Goal: Check status: Check status

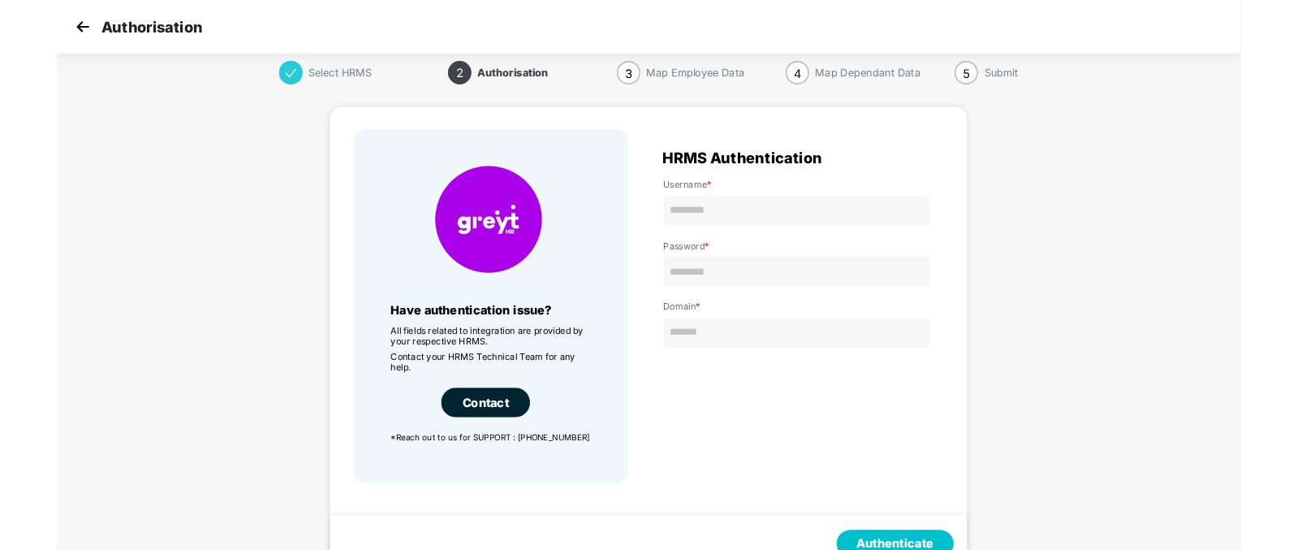
scroll to position [1, 0]
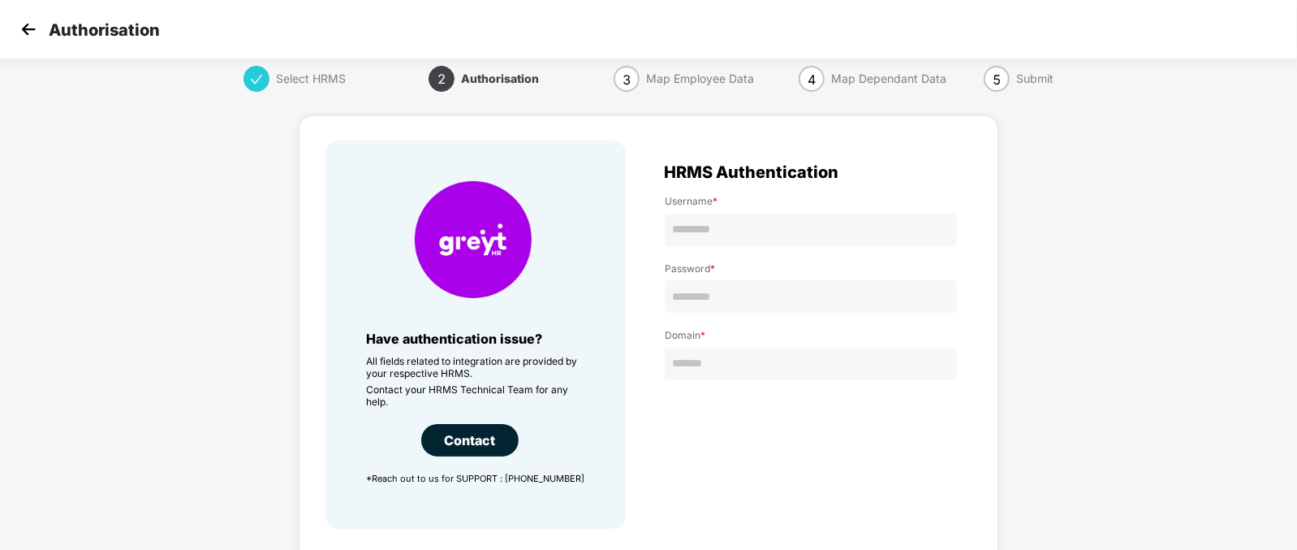
click at [23, 41] on img at bounding box center [28, 29] width 24 height 24
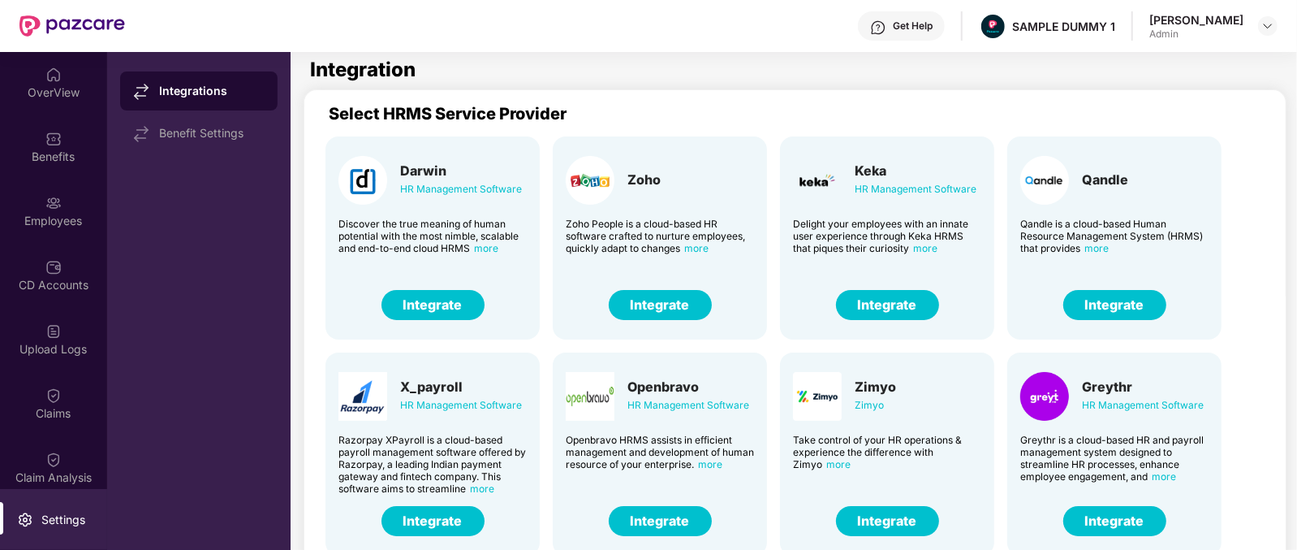
click at [55, 84] on div "OverView" at bounding box center [53, 92] width 107 height 16
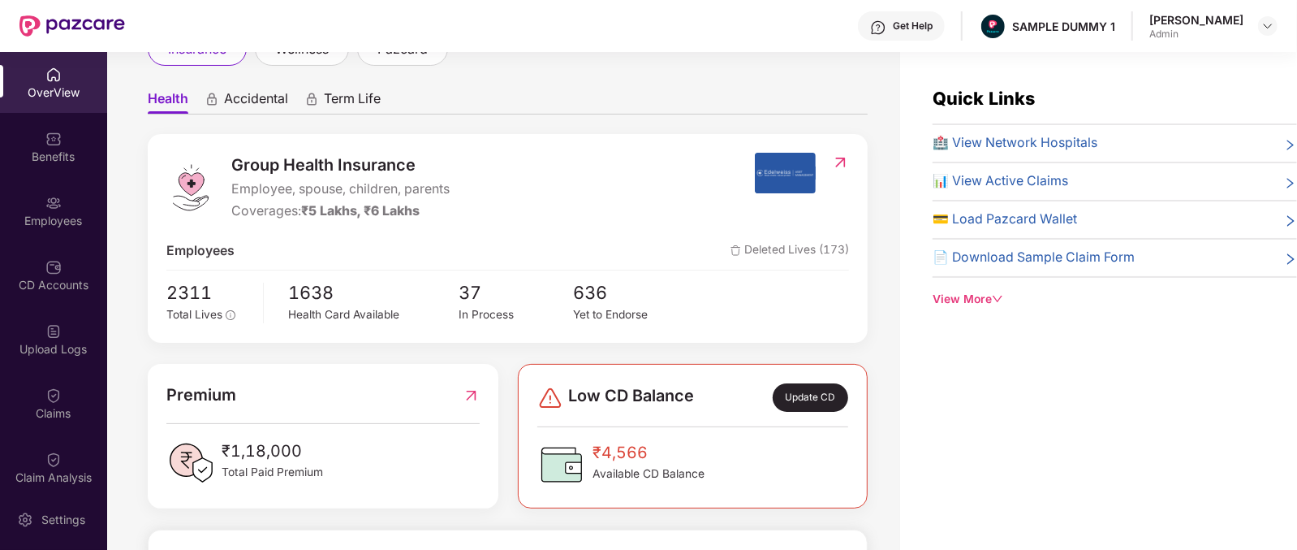
scroll to position [142, 0]
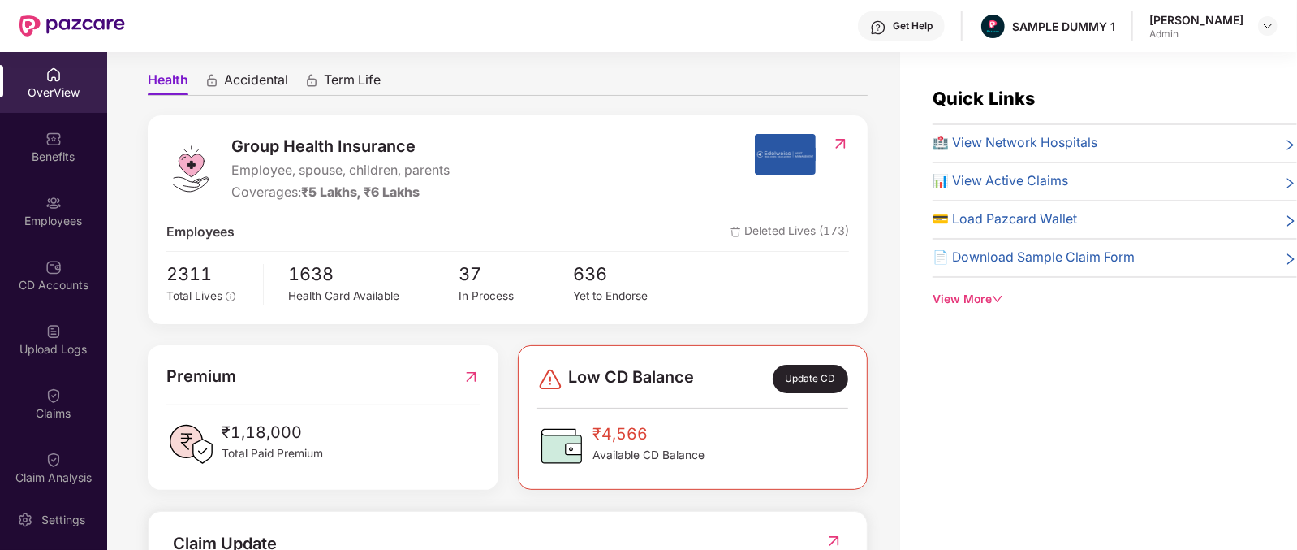
click at [256, 140] on span "Group Health Insurance" at bounding box center [340, 146] width 218 height 25
click at [256, 81] on span "Accidental" at bounding box center [256, 83] width 64 height 24
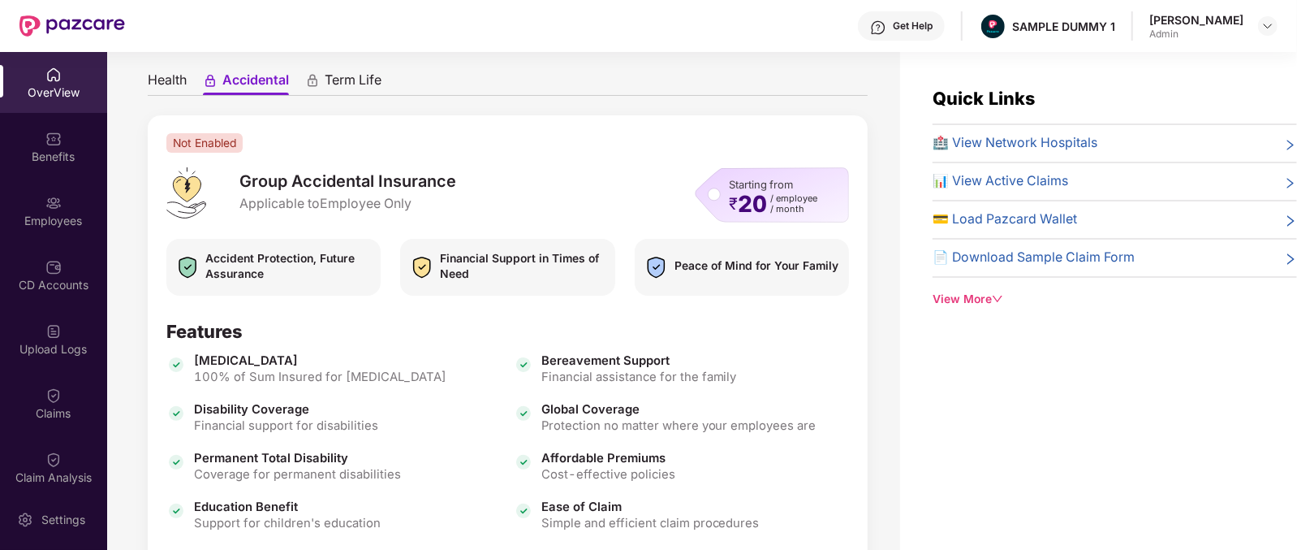
click at [362, 79] on span "Term Life" at bounding box center [353, 83] width 57 height 24
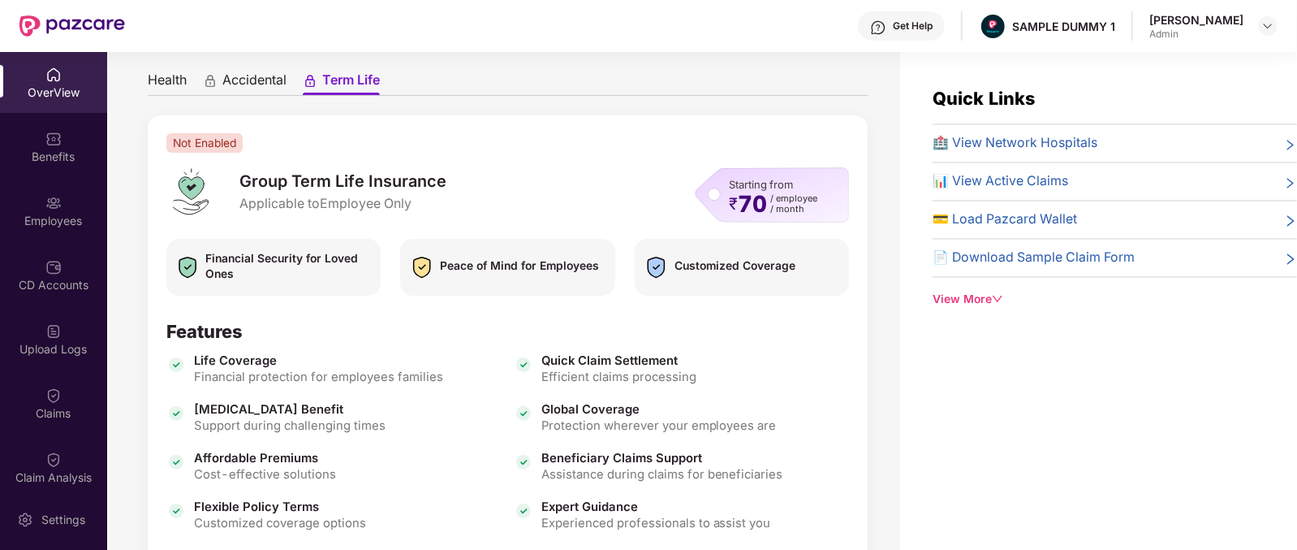
click at [163, 77] on span "Health" at bounding box center [167, 83] width 39 height 24
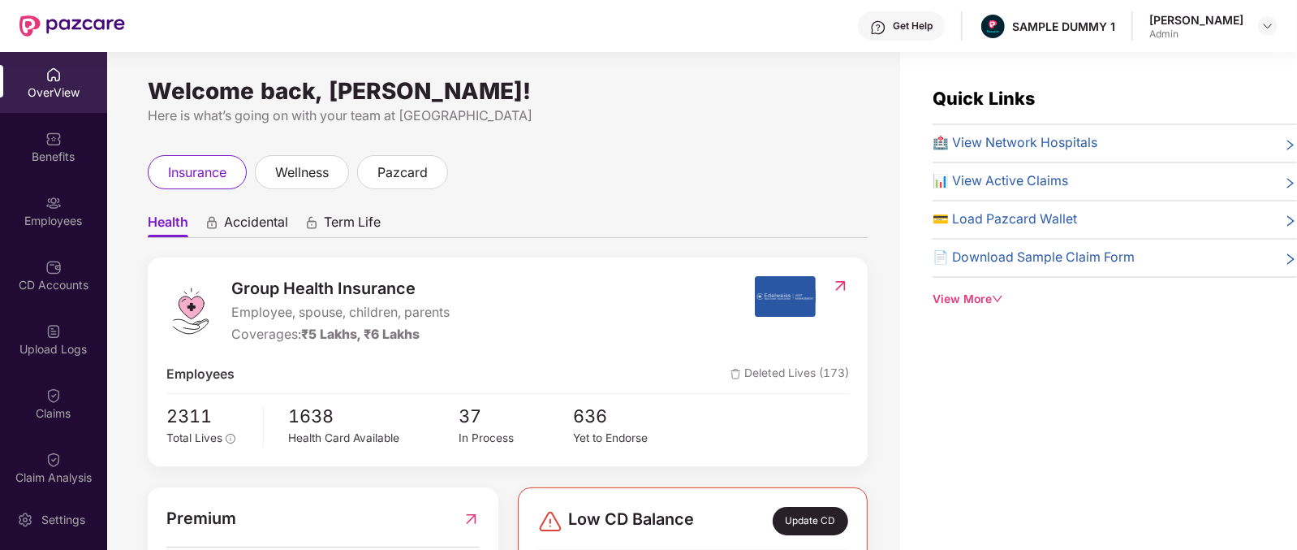
click at [336, 224] on span "Term Life" at bounding box center [352, 225] width 57 height 24
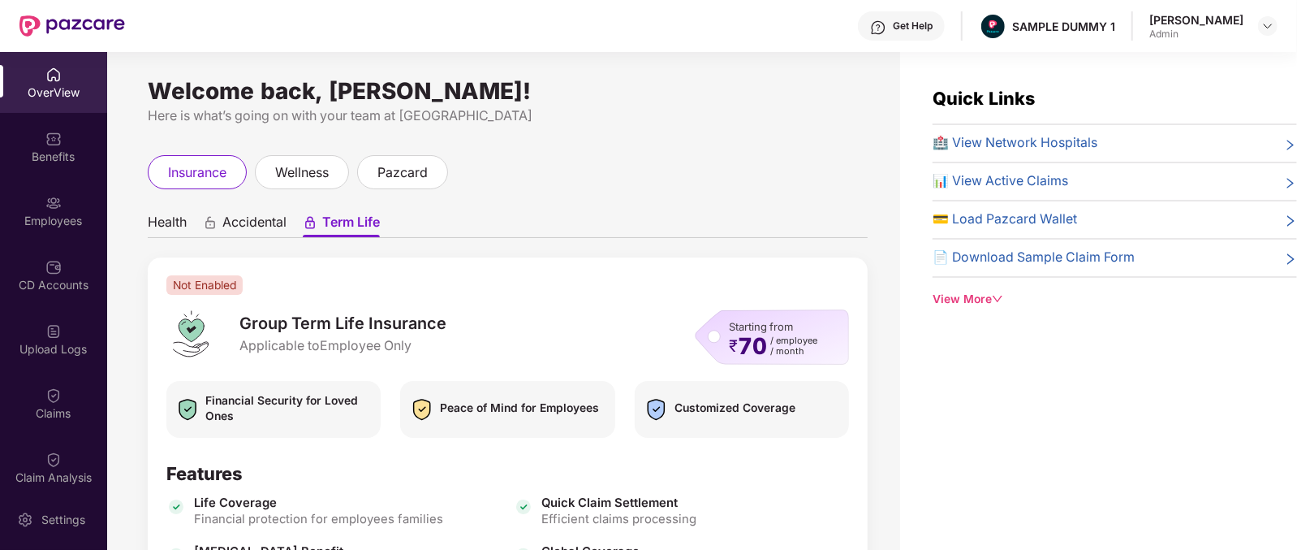
click at [255, 222] on span "Accidental" at bounding box center [254, 225] width 64 height 24
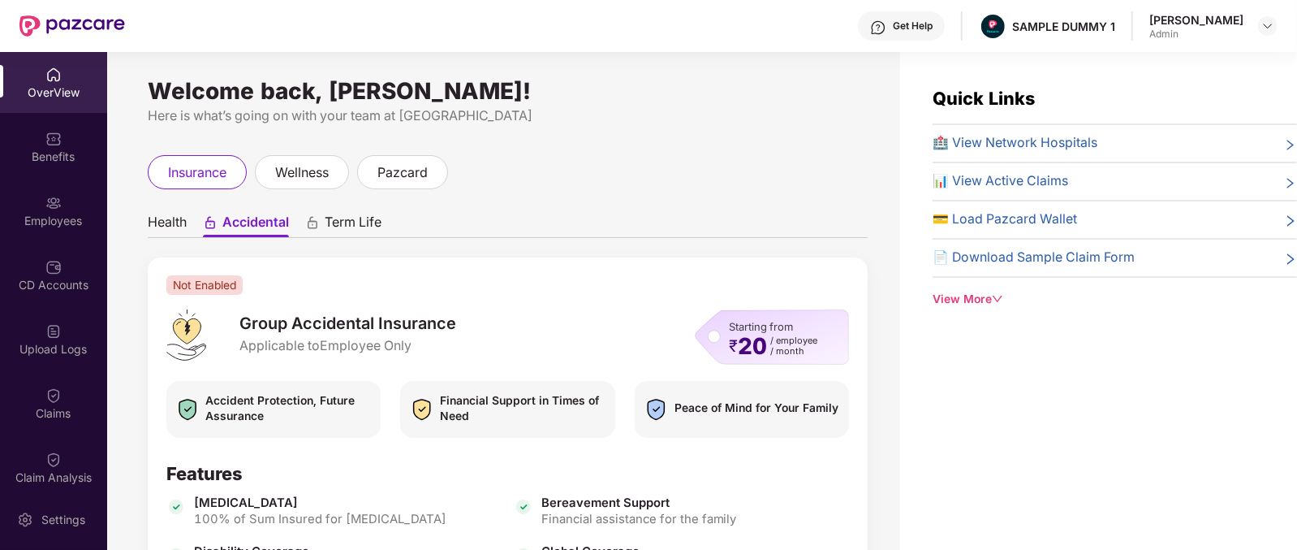
click at [148, 230] on span "Health" at bounding box center [167, 225] width 39 height 24
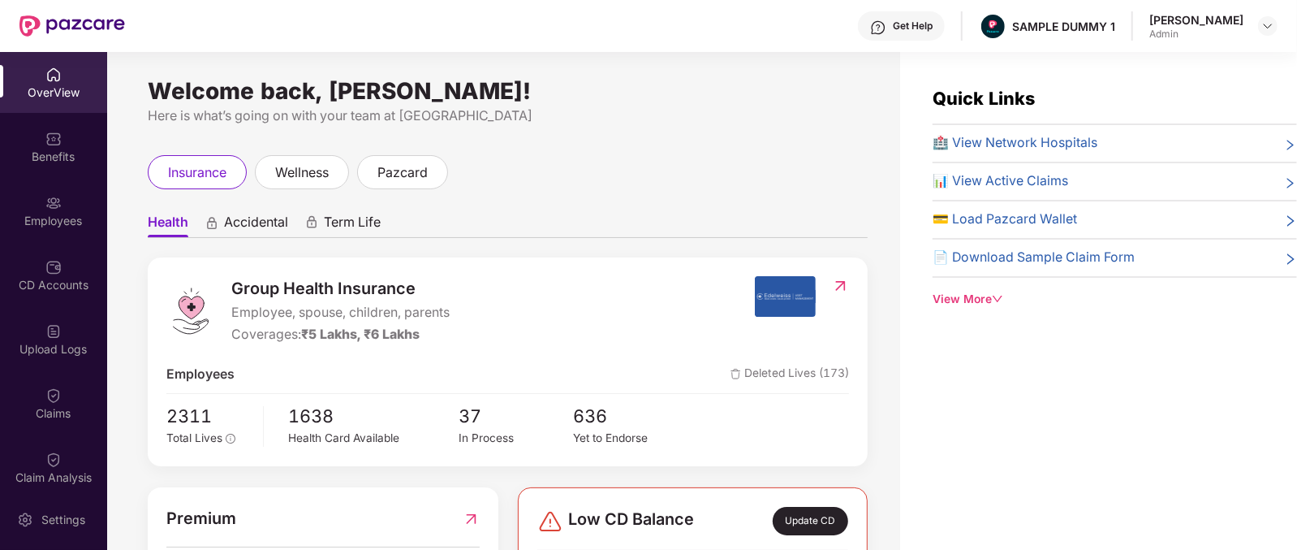
click at [244, 226] on span "Accidental" at bounding box center [256, 225] width 64 height 24
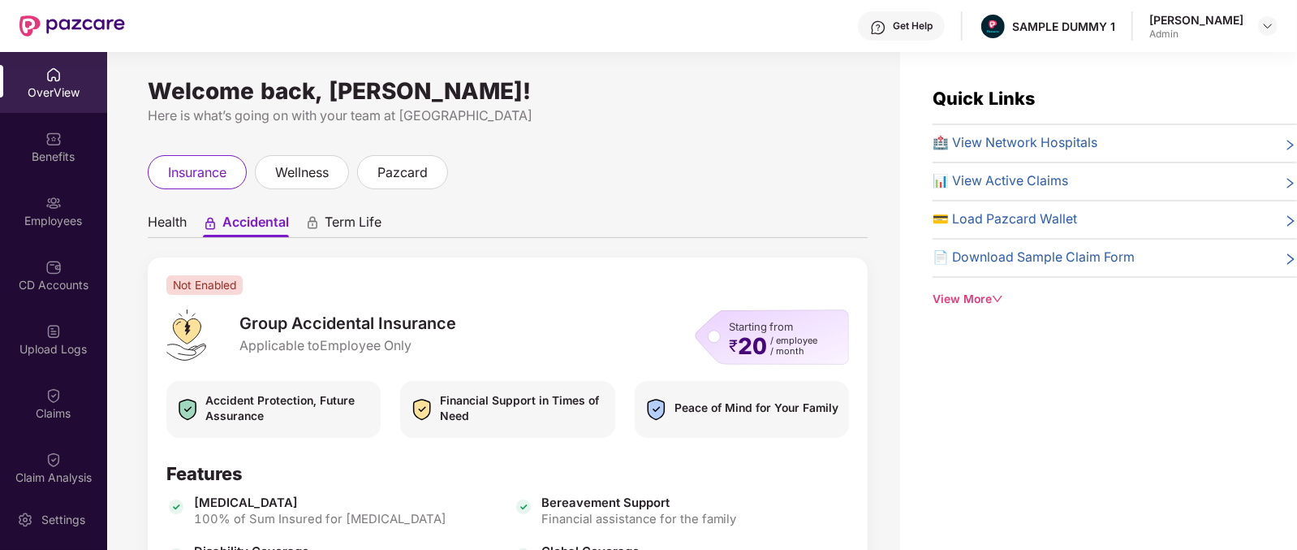
click at [349, 226] on span "Term Life" at bounding box center [353, 225] width 57 height 24
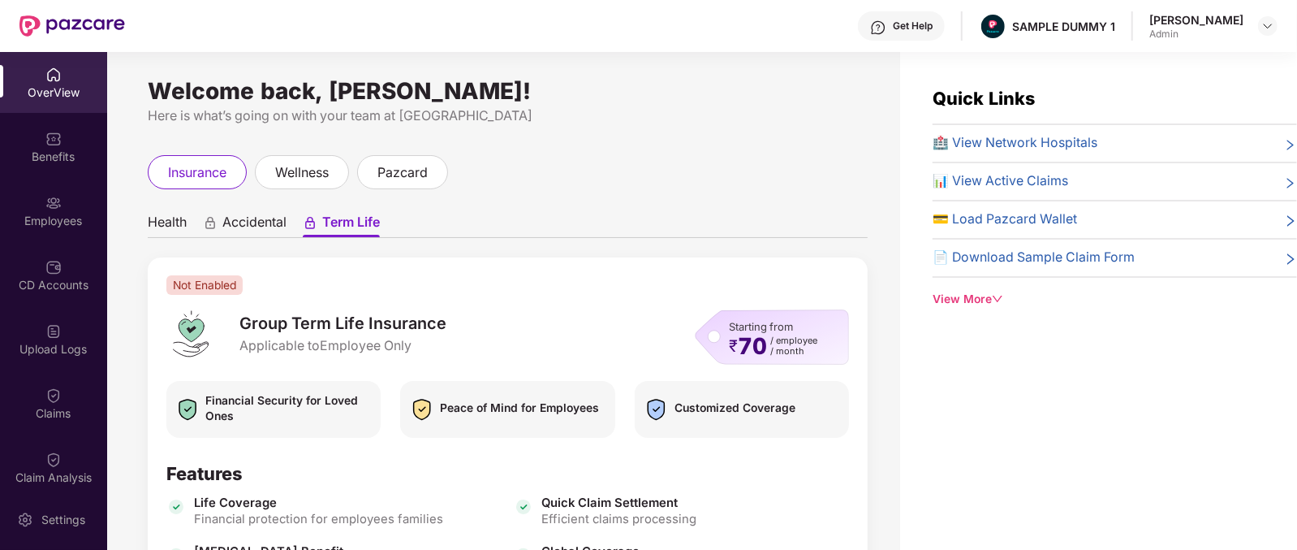
click at [166, 222] on span "Health" at bounding box center [167, 225] width 39 height 24
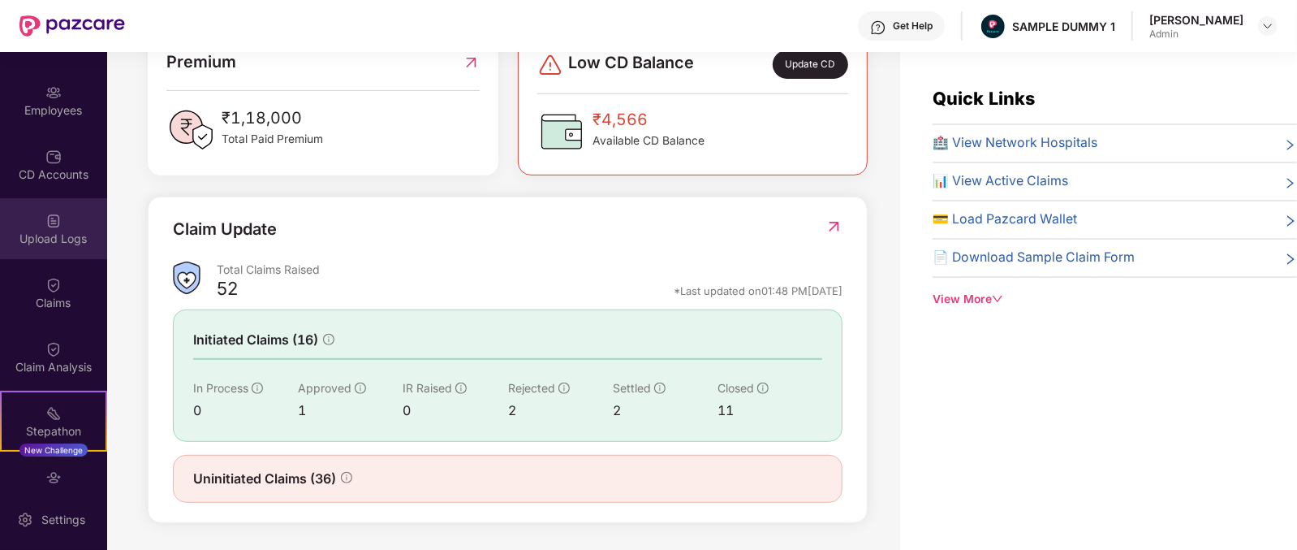
scroll to position [68, 0]
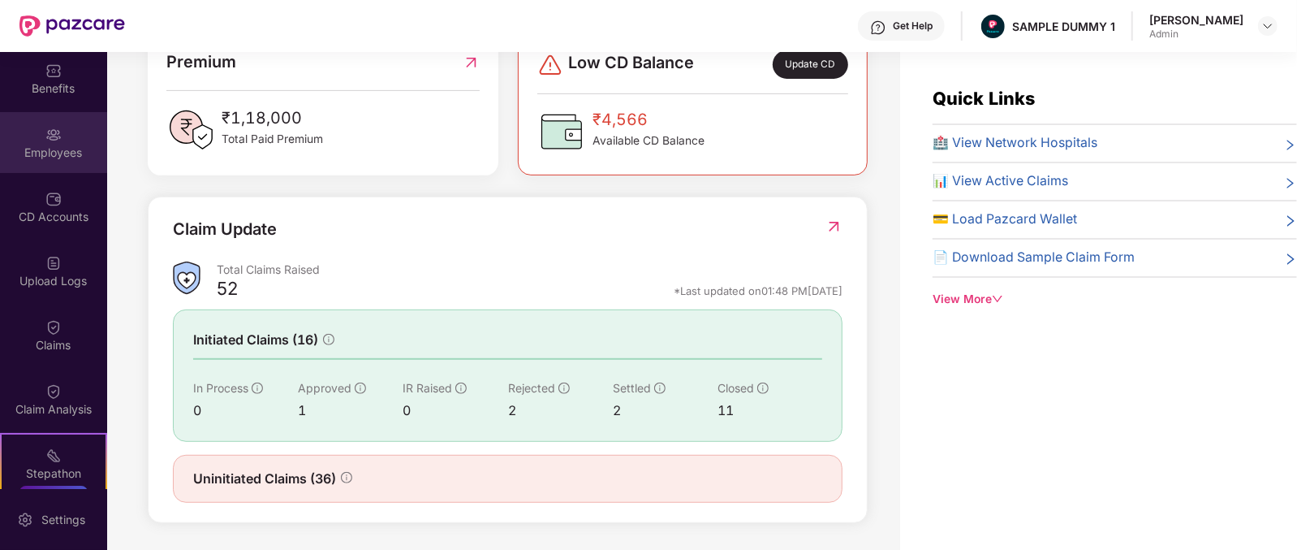
click at [69, 156] on div "Employees" at bounding box center [53, 152] width 107 height 16
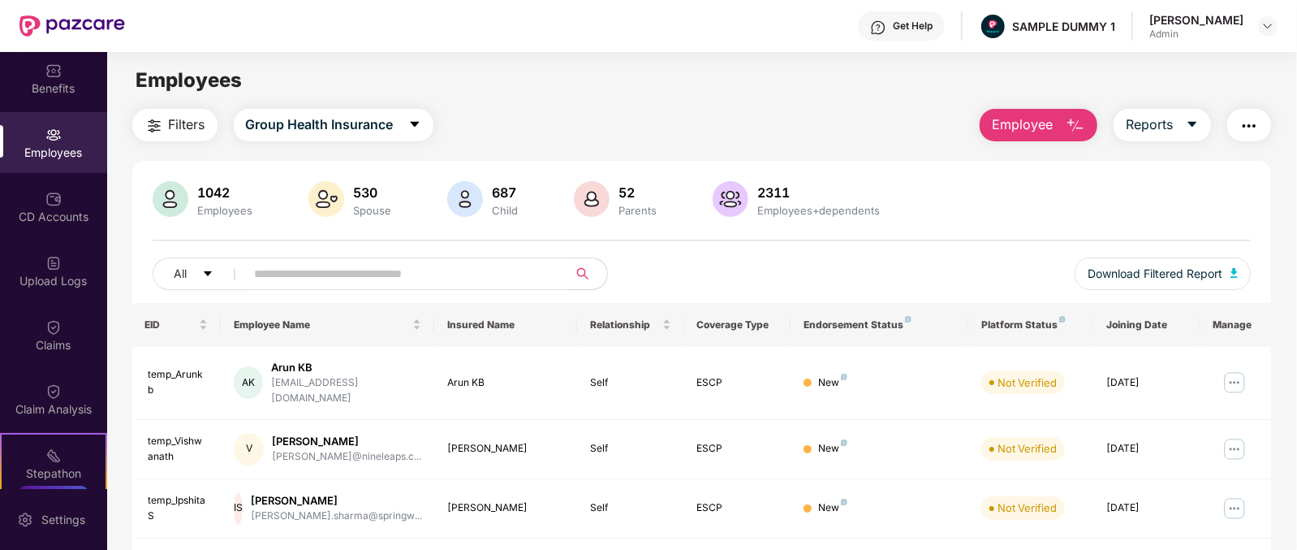
click at [812, 80] on div "Employees" at bounding box center [701, 80] width 1189 height 31
click at [917, 103] on main "Employees Filters Group Health Insurance Employee Reports 1042 Employees 530 Sp…" at bounding box center [701, 327] width 1189 height 550
click at [836, 68] on div "Employees" at bounding box center [701, 80] width 1189 height 31
click at [713, 130] on div "Filters Group Health Insurance Employee Reports" at bounding box center [702, 125] width 1140 height 32
click at [1051, 131] on span "Employee" at bounding box center [1022, 124] width 61 height 20
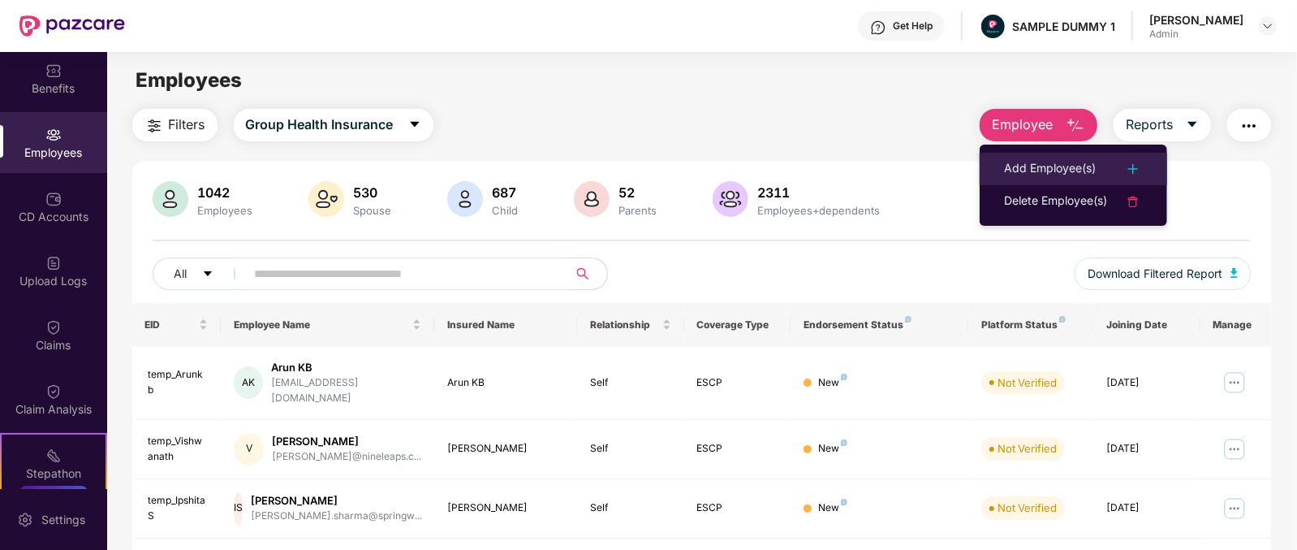
click at [1084, 163] on div "Add Employee(s)" at bounding box center [1050, 168] width 92 height 19
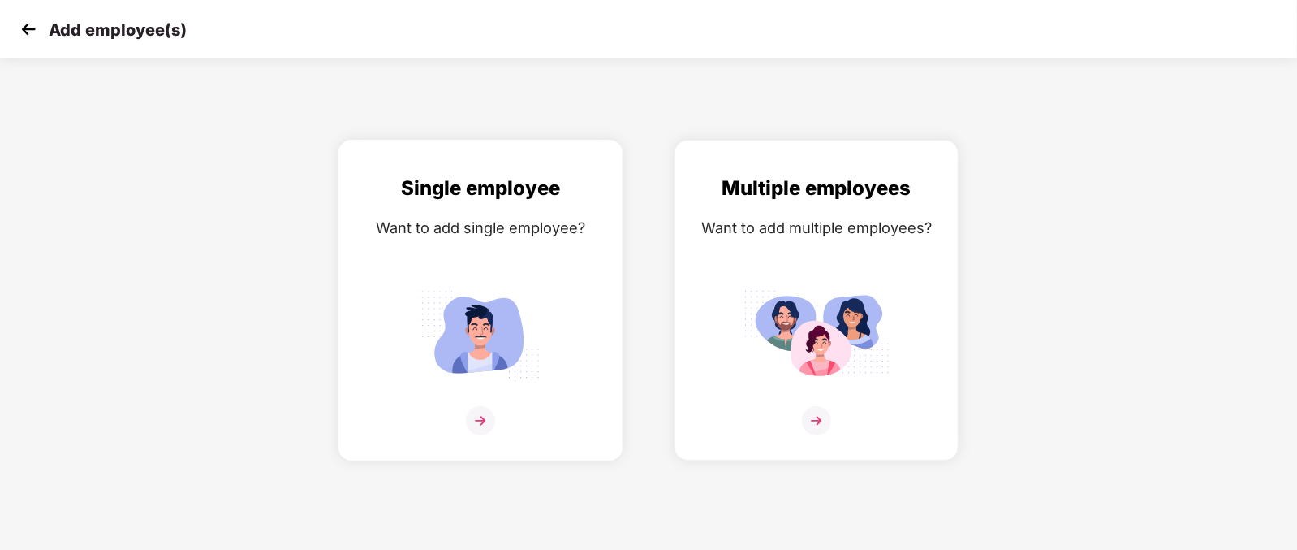
click at [467, 435] on img at bounding box center [480, 420] width 29 height 29
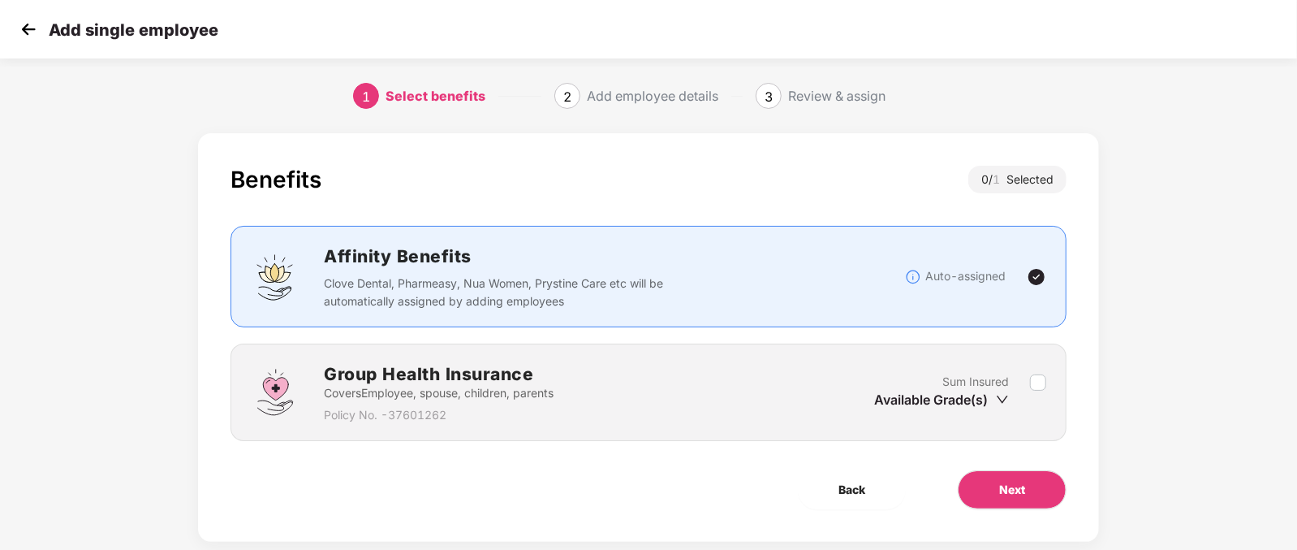
scroll to position [32, 0]
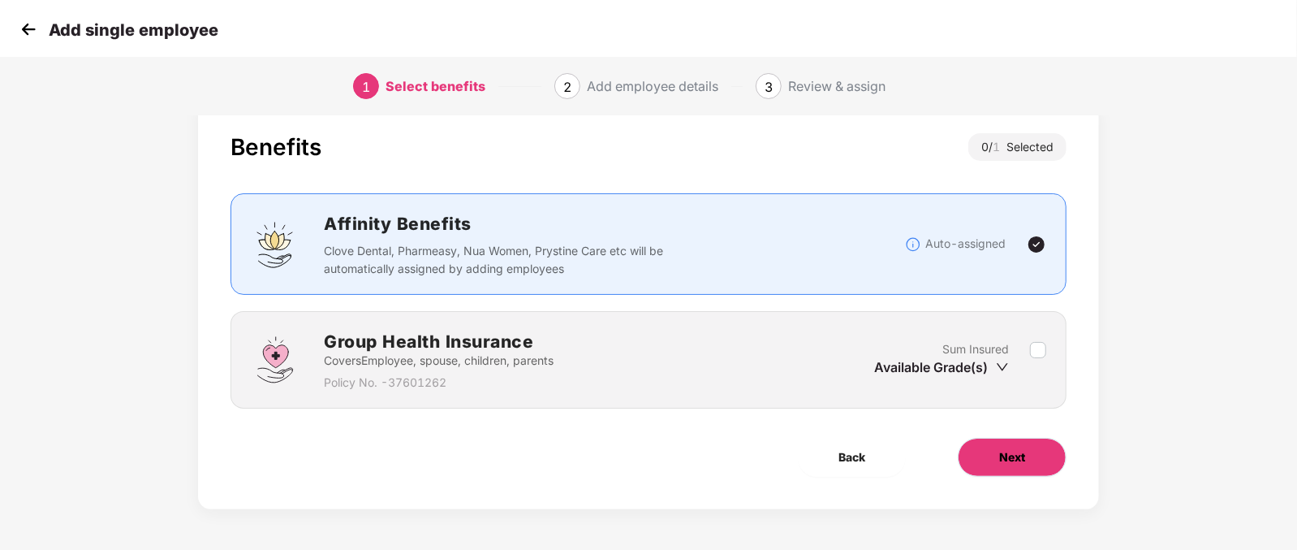
click at [1053, 447] on button "Next" at bounding box center [1012, 456] width 109 height 39
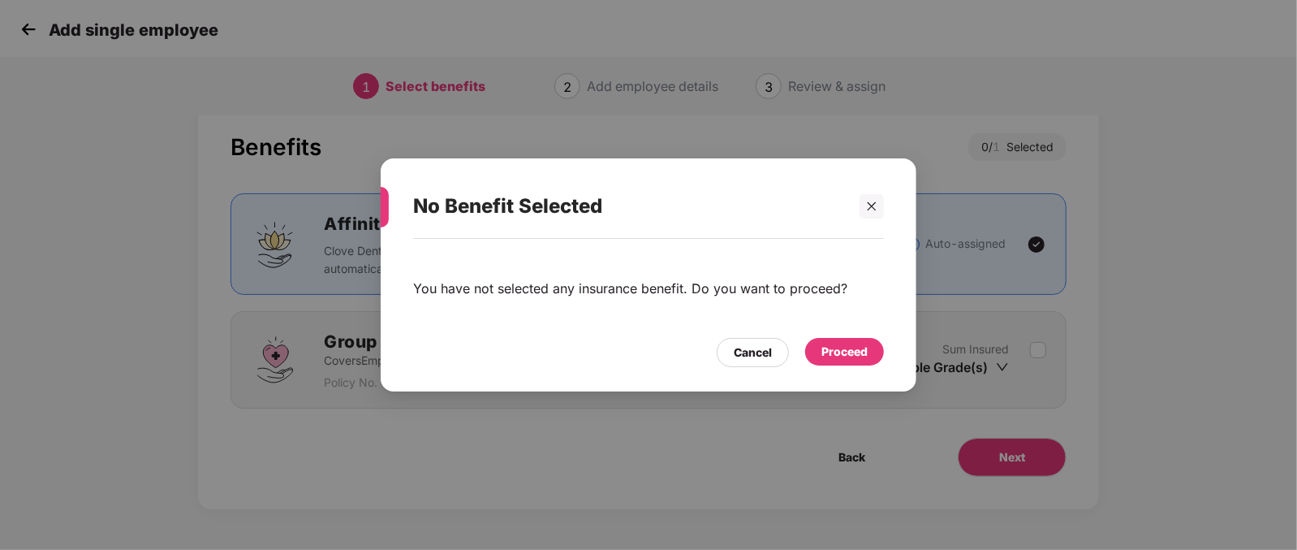
click at [838, 347] on div "Proceed" at bounding box center [844, 352] width 46 height 18
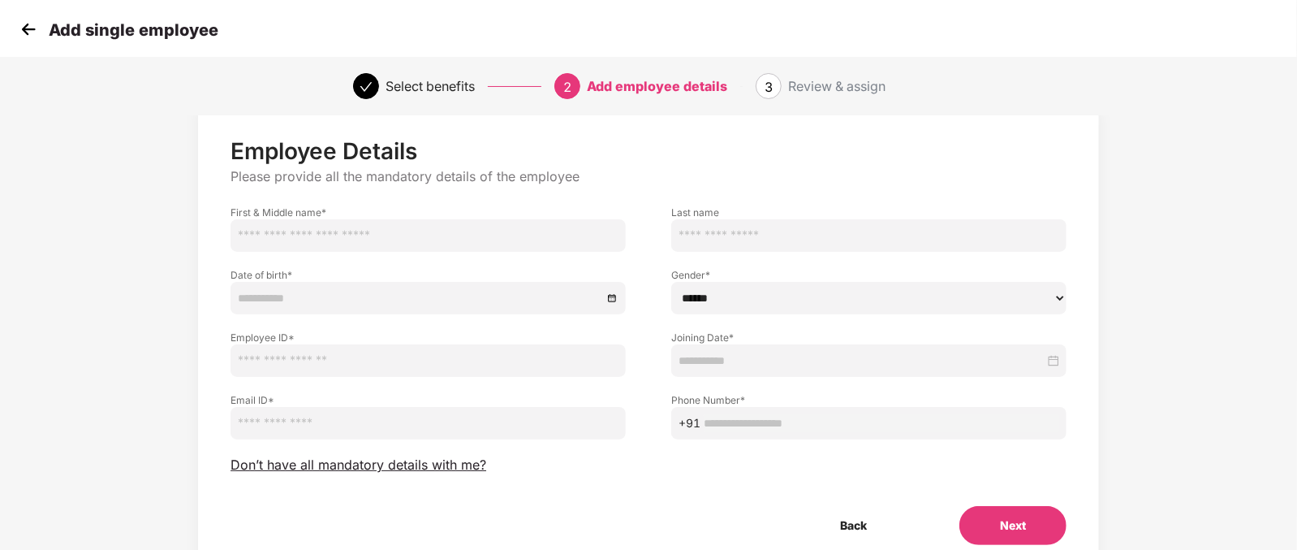
click at [579, 174] on p "Please provide all the mandatory details of the employee" at bounding box center [649, 176] width 836 height 17
click at [521, 176] on p "Please provide all the mandatory details of the employee" at bounding box center [649, 176] width 836 height 17
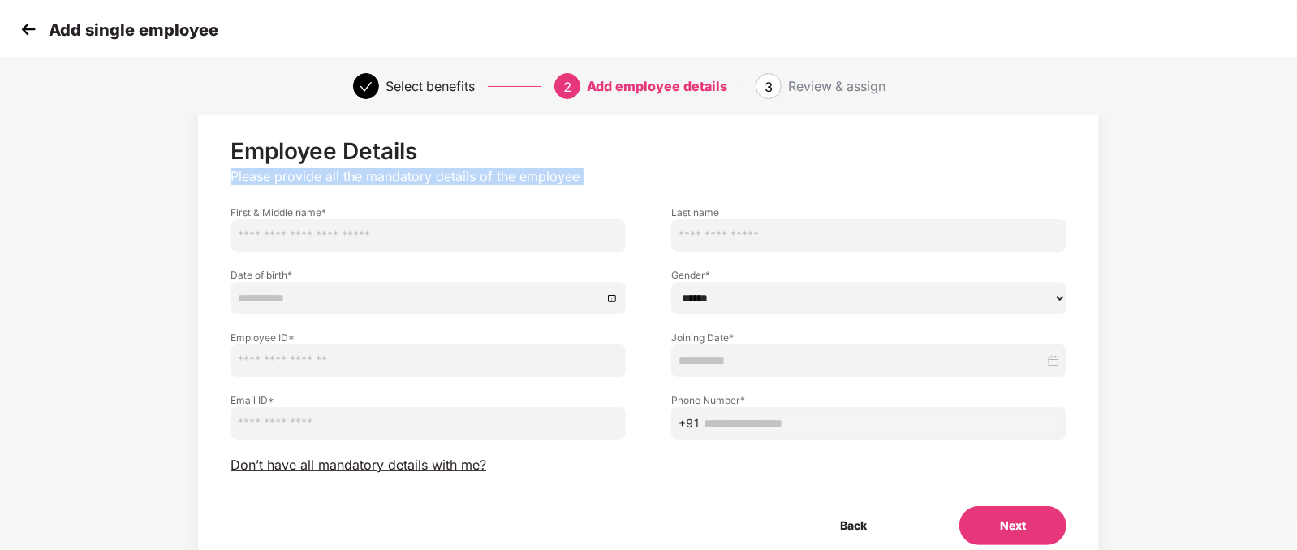
click at [521, 176] on p "Please provide all the mandatory details of the employee" at bounding box center [649, 176] width 836 height 17
click at [422, 168] on p "Please provide all the mandatory details of the employee" at bounding box center [649, 176] width 836 height 17
click at [403, 170] on p "Please provide all the mandatory details of the employee" at bounding box center [649, 176] width 836 height 17
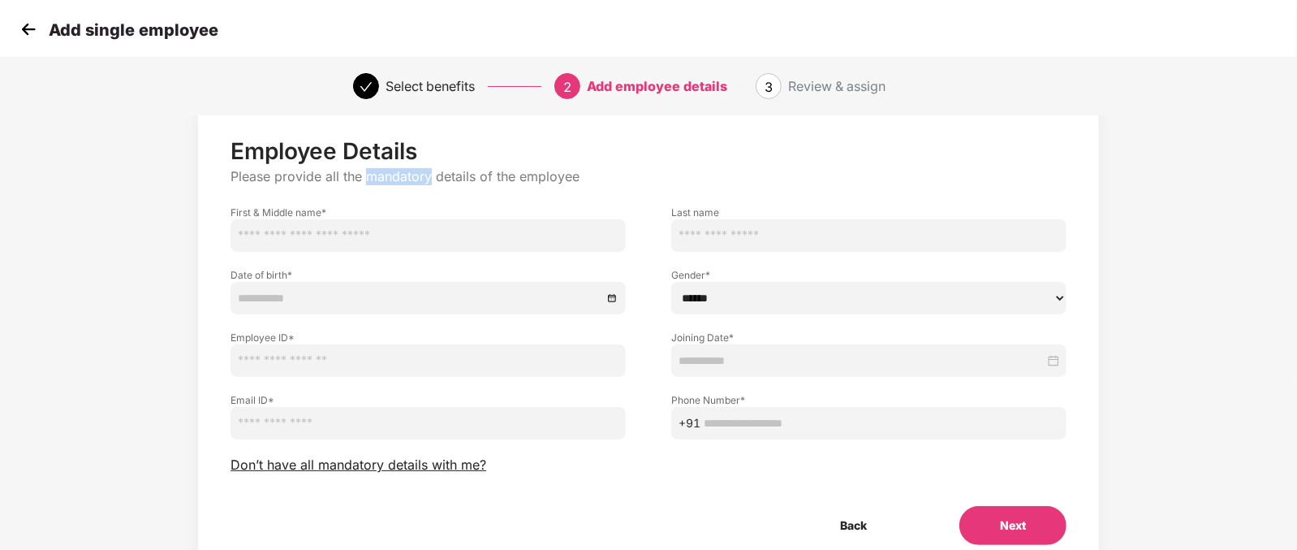
click at [403, 170] on p "Please provide all the mandatory details of the employee" at bounding box center [649, 176] width 836 height 17
click at [670, 157] on p "Employee Details" at bounding box center [649, 151] width 836 height 28
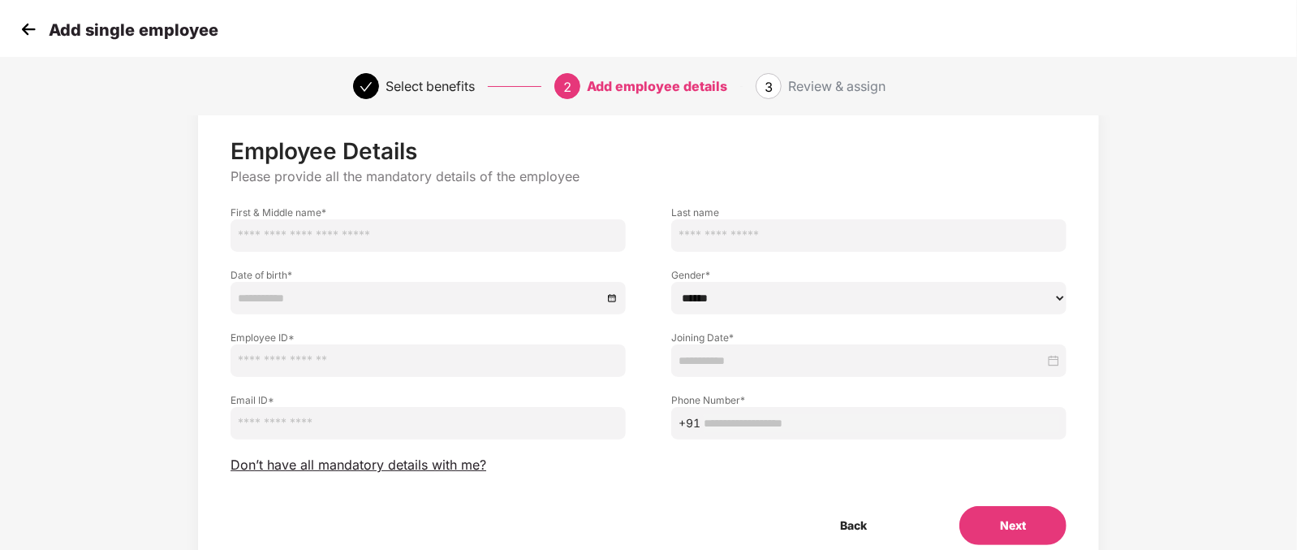
click at [554, 189] on div "First & Middle name *" at bounding box center [428, 220] width 441 height 62
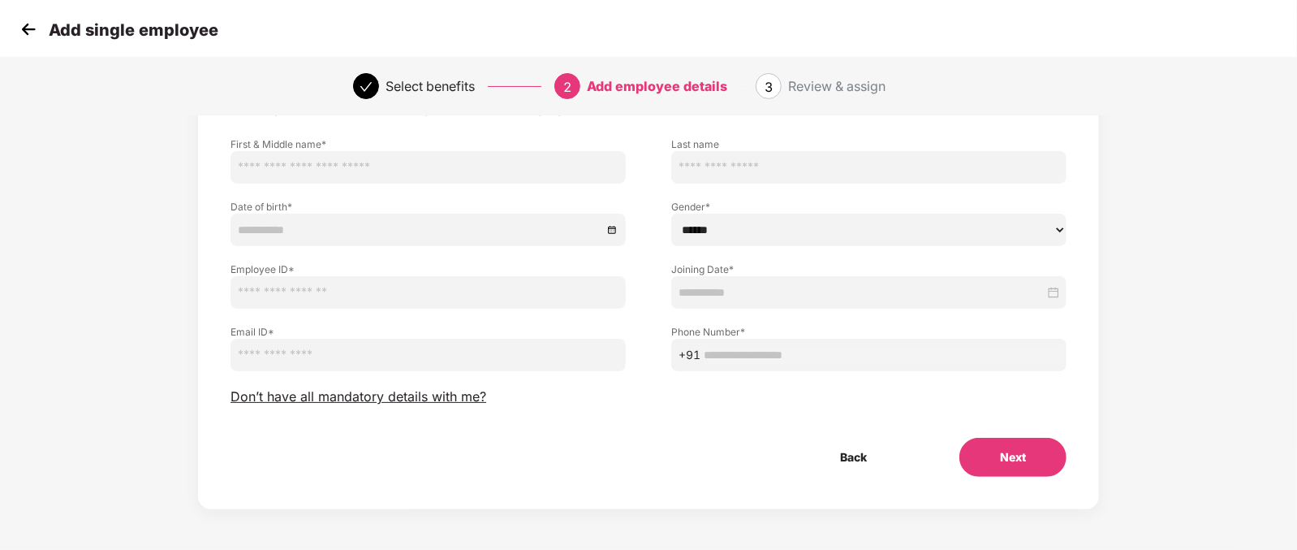
scroll to position [11, 0]
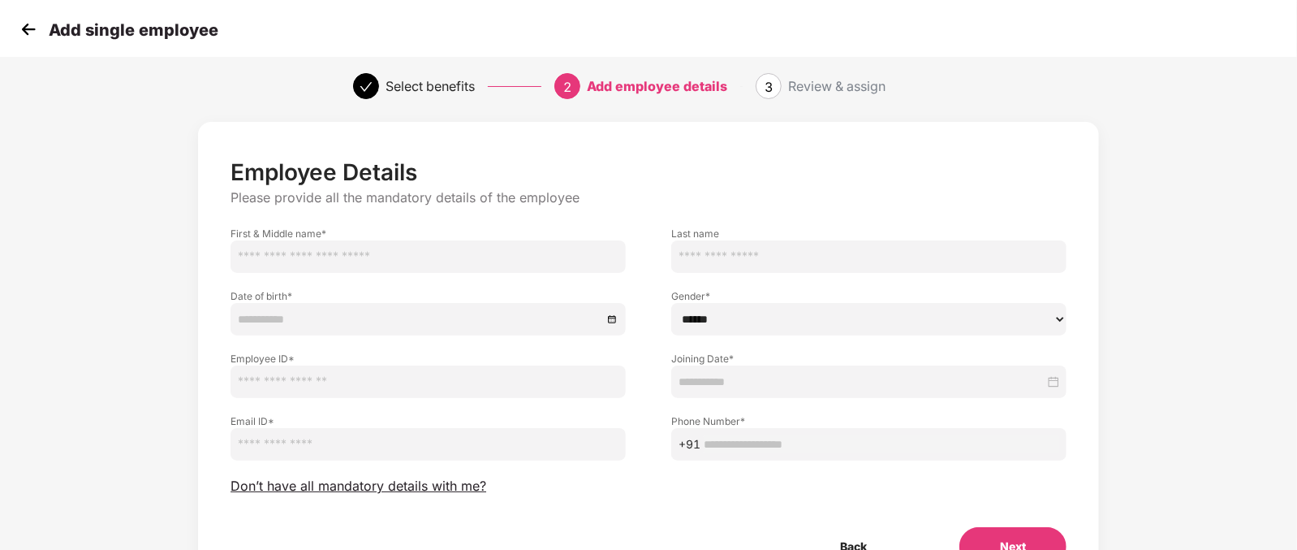
click at [423, 243] on input "text" at bounding box center [428, 256] width 395 height 32
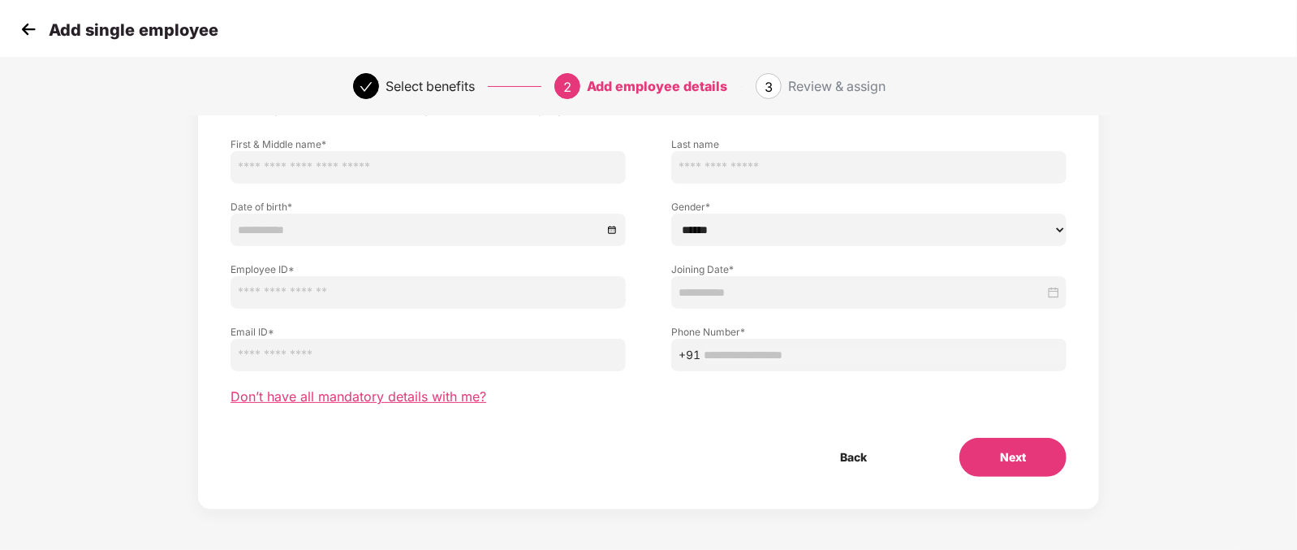
click at [356, 400] on span "Don’t have all mandatory details with me?" at bounding box center [359, 396] width 256 height 17
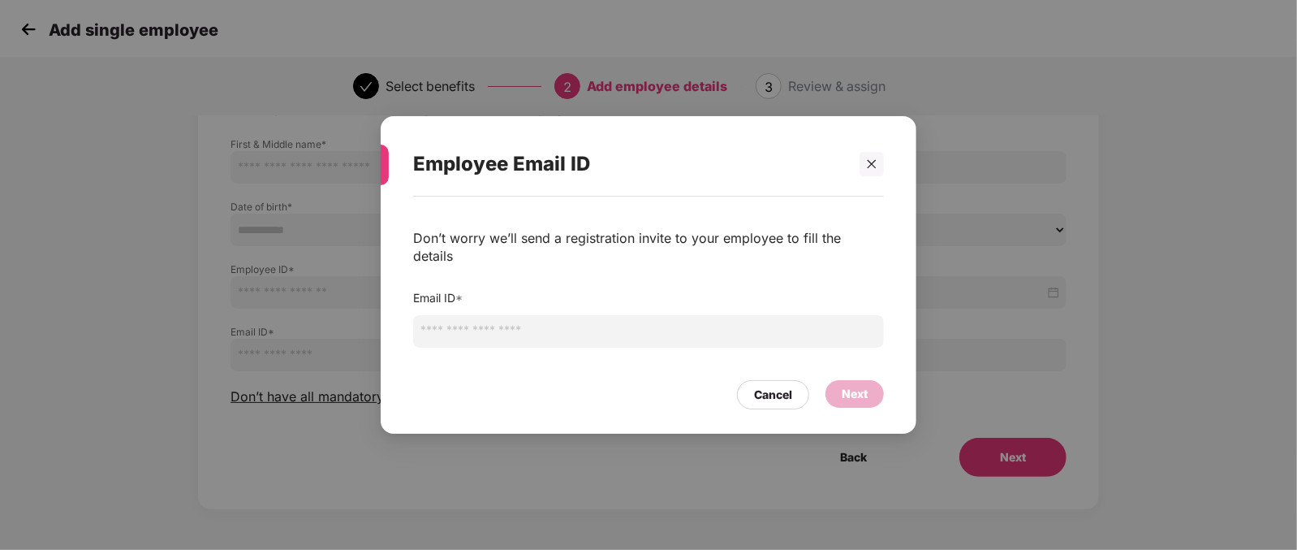
click at [511, 321] on input "email" at bounding box center [648, 331] width 471 height 32
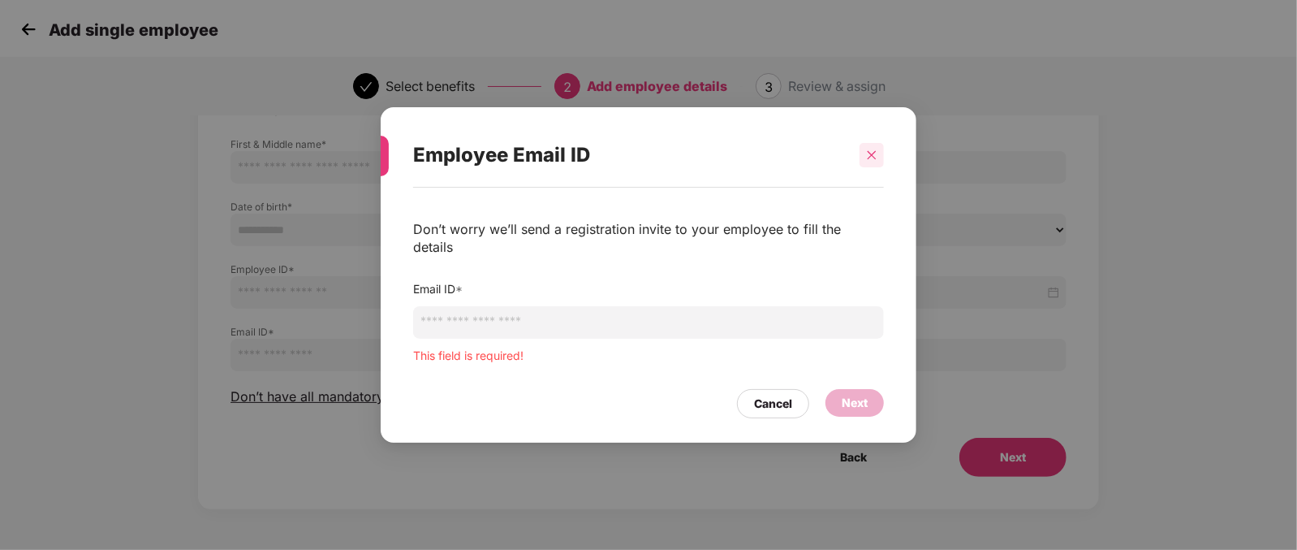
click at [881, 161] on div at bounding box center [872, 155] width 24 height 24
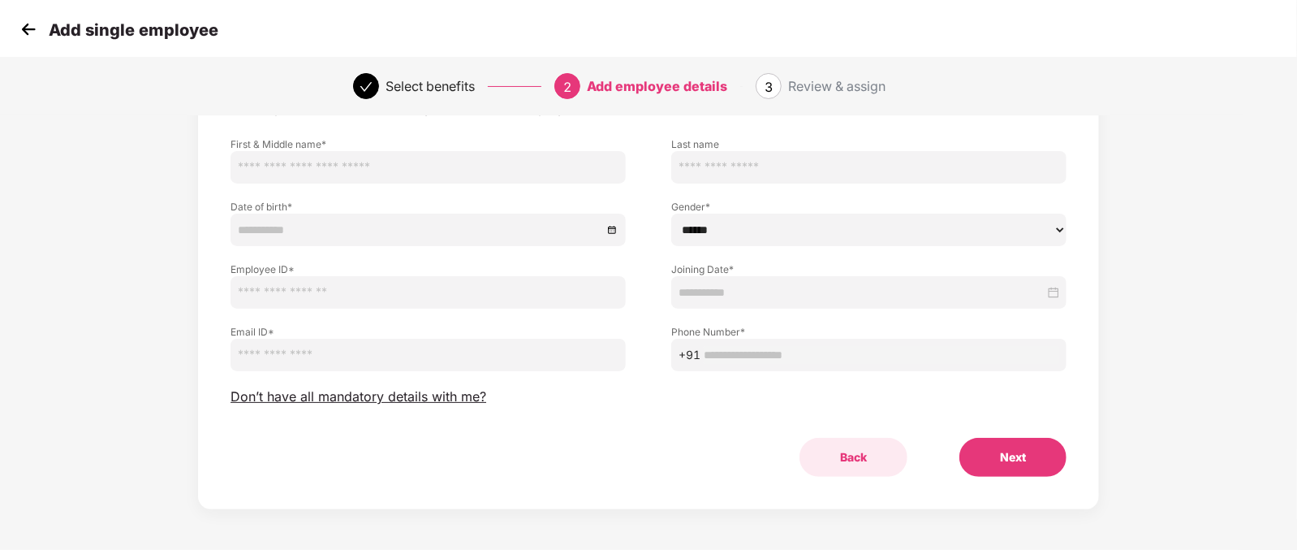
click at [854, 455] on button "Back" at bounding box center [854, 456] width 108 height 39
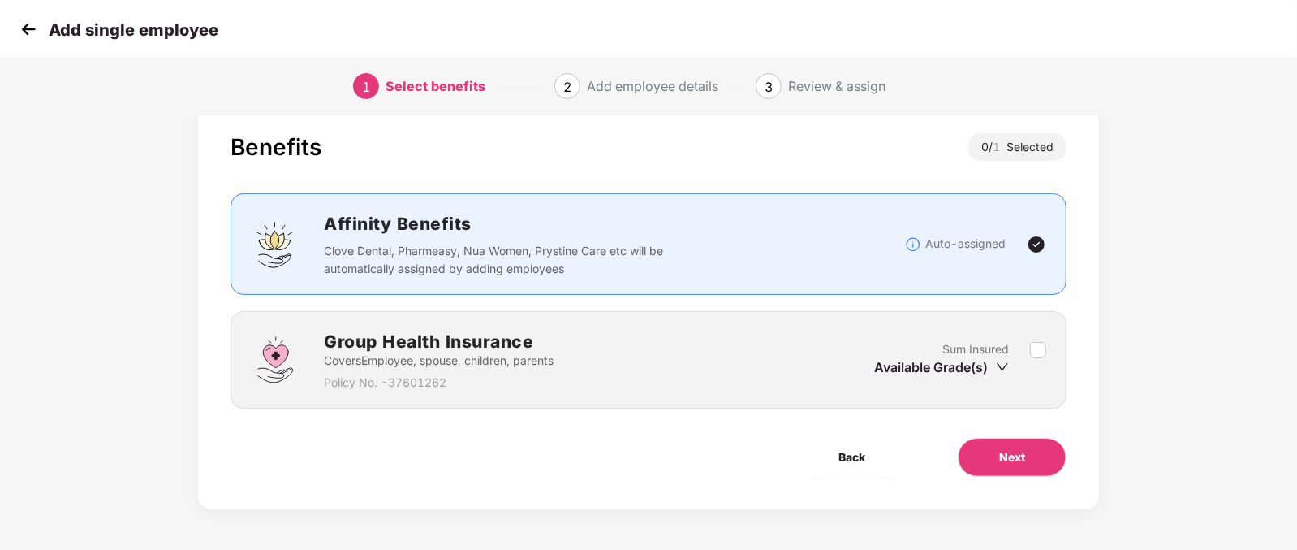
scroll to position [32, 0]
click at [843, 455] on span "Back" at bounding box center [851, 457] width 27 height 18
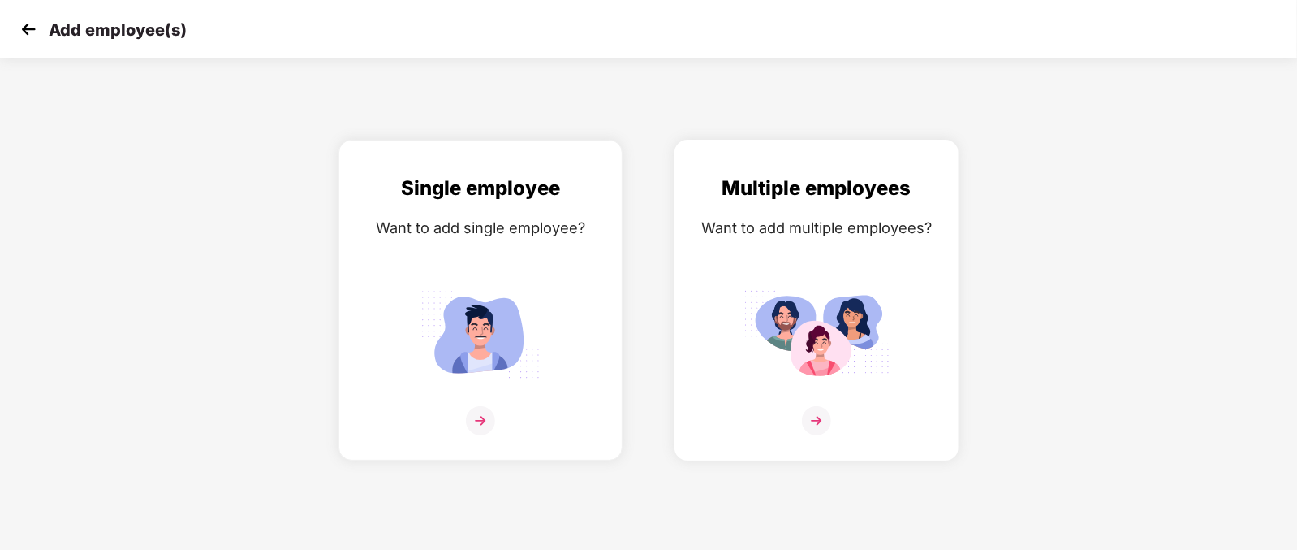
click at [824, 426] on div "Multiple employees Want to add multiple employees?" at bounding box center [817, 314] width 250 height 282
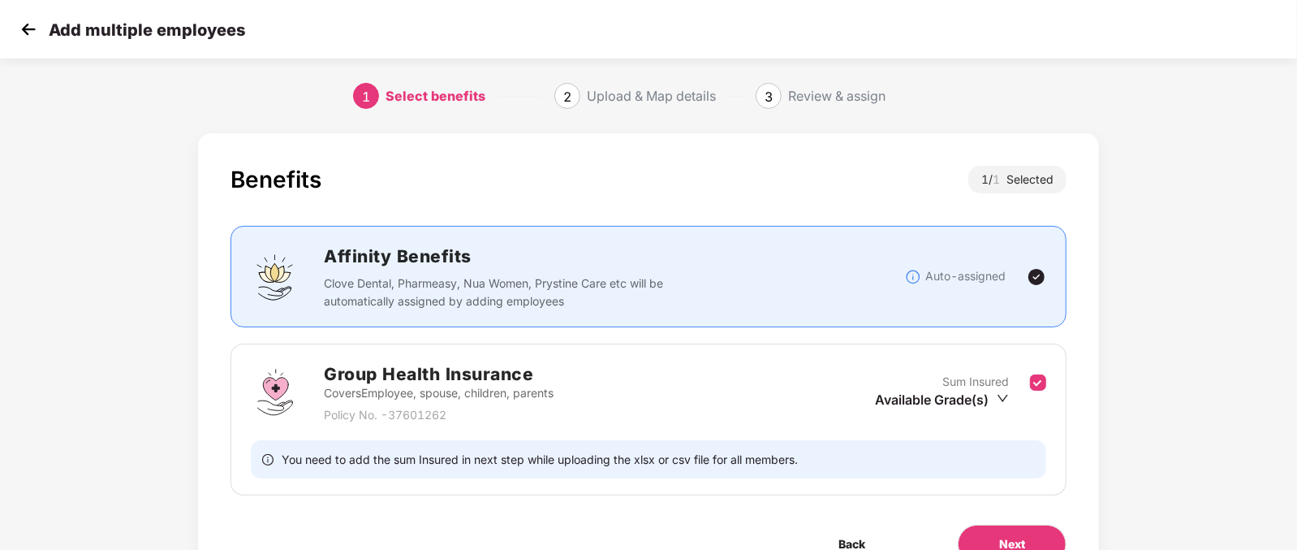
scroll to position [86, 0]
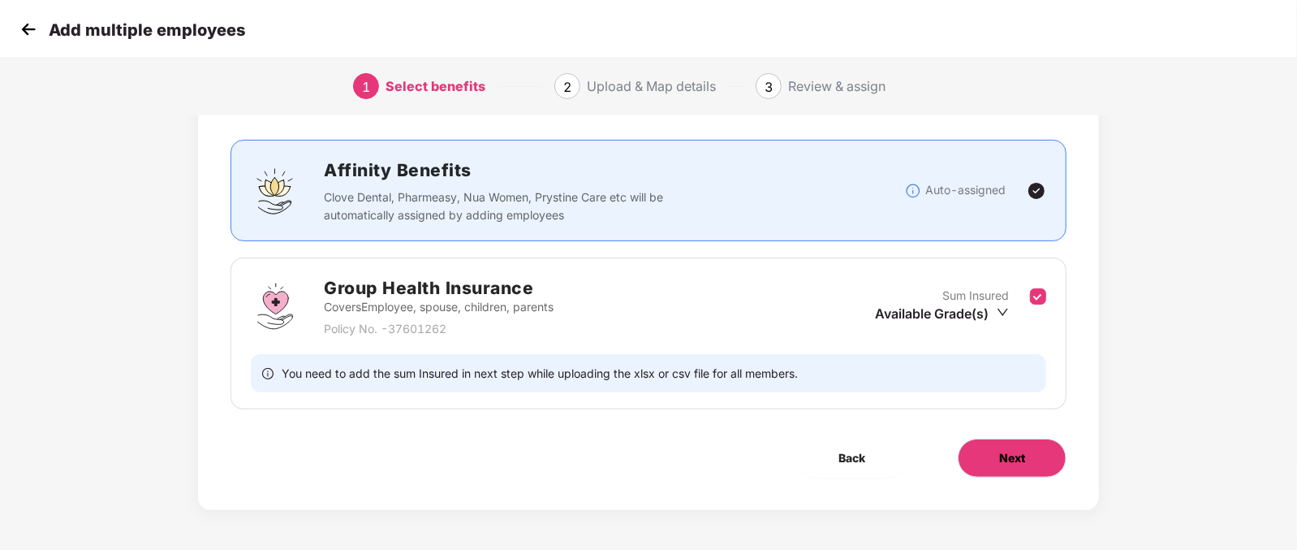
click at [1046, 446] on button "Next" at bounding box center [1012, 457] width 109 height 39
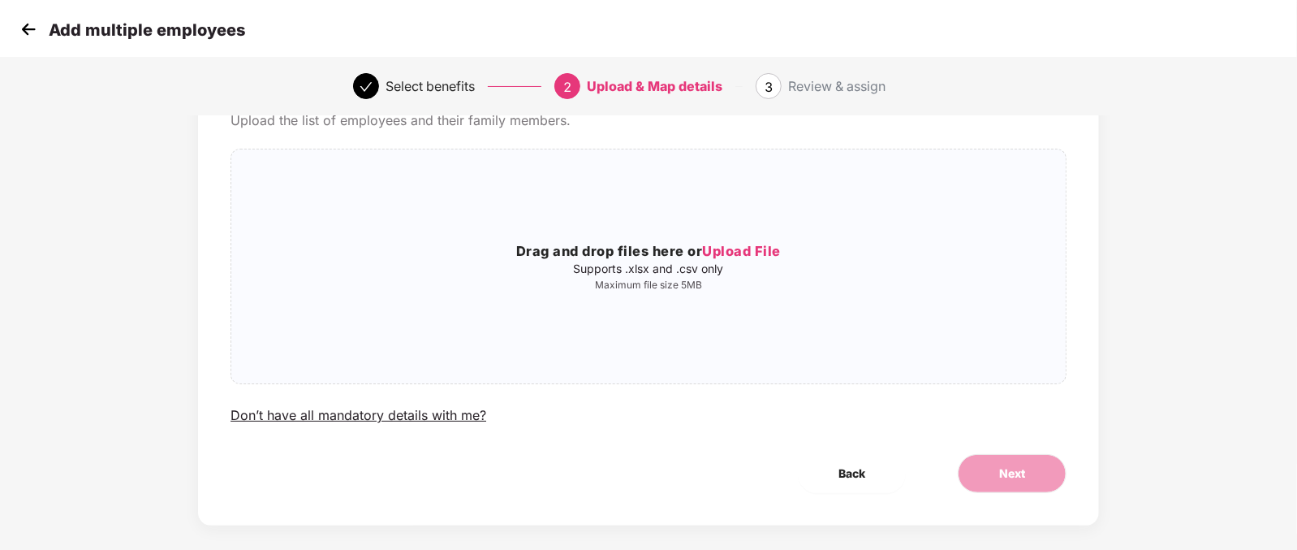
scroll to position [0, 0]
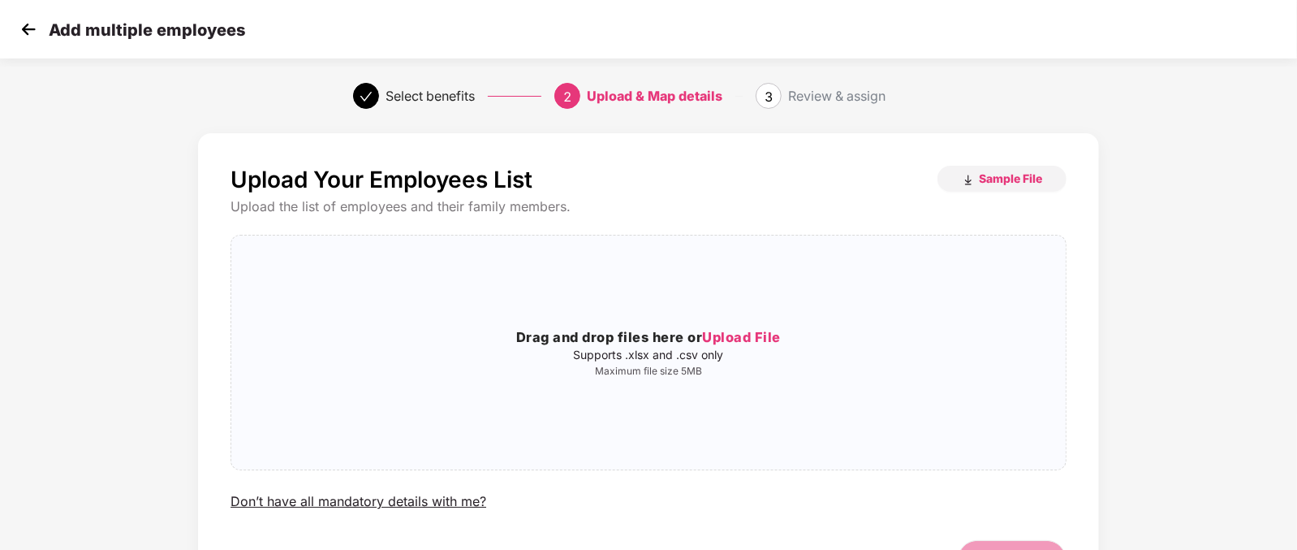
click at [24, 31] on img at bounding box center [28, 29] width 24 height 24
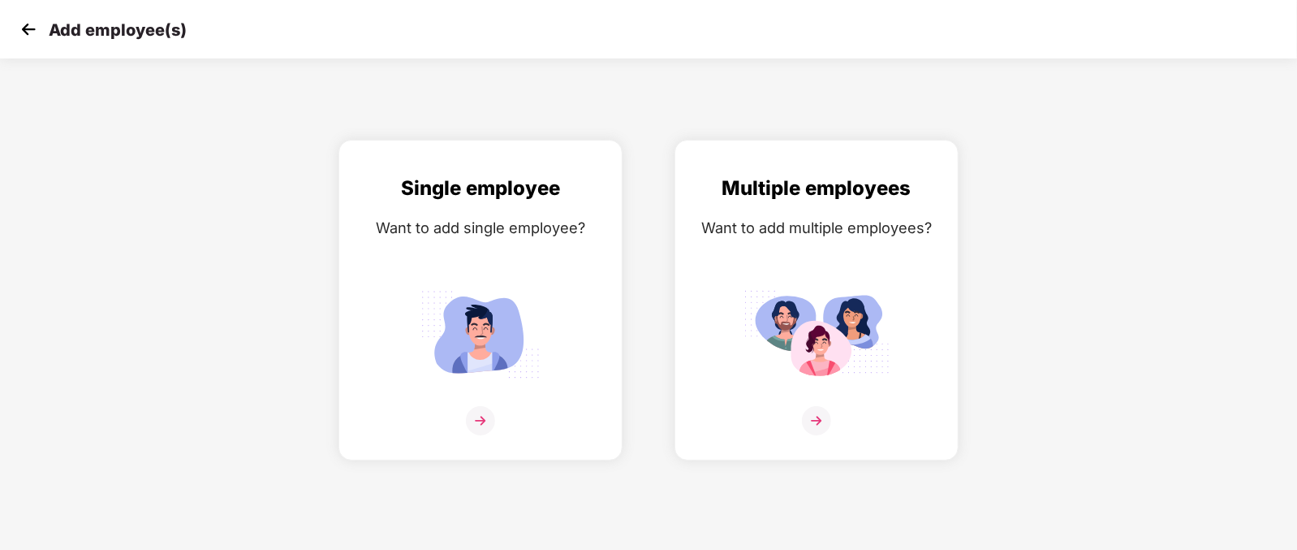
click at [32, 22] on img at bounding box center [28, 29] width 24 height 24
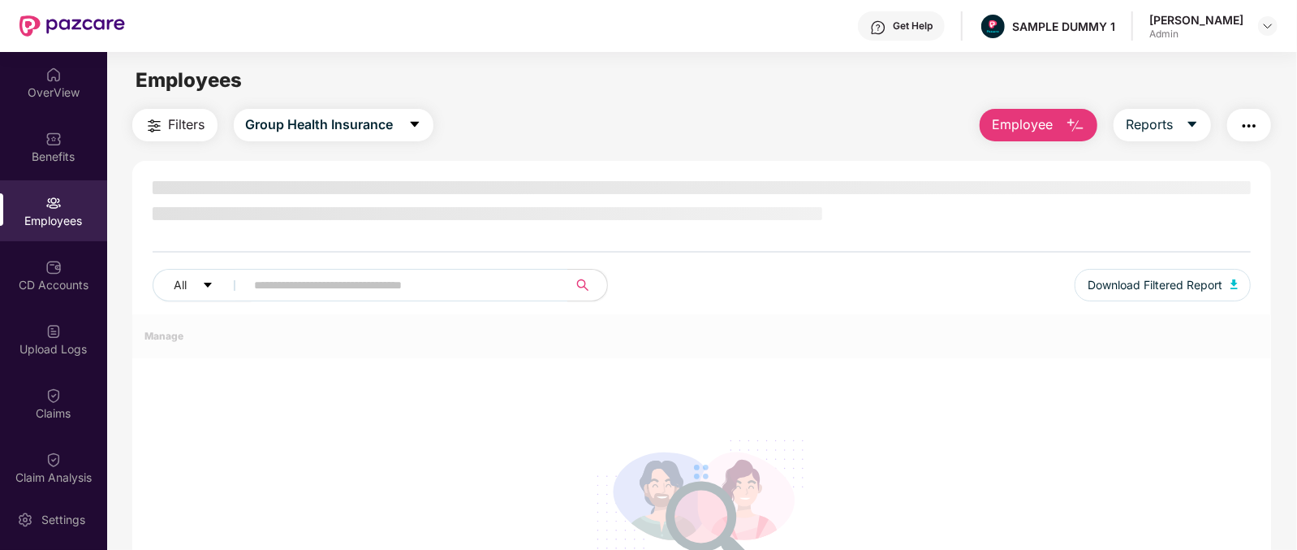
click at [1048, 134] on span "Employee" at bounding box center [1022, 124] width 61 height 20
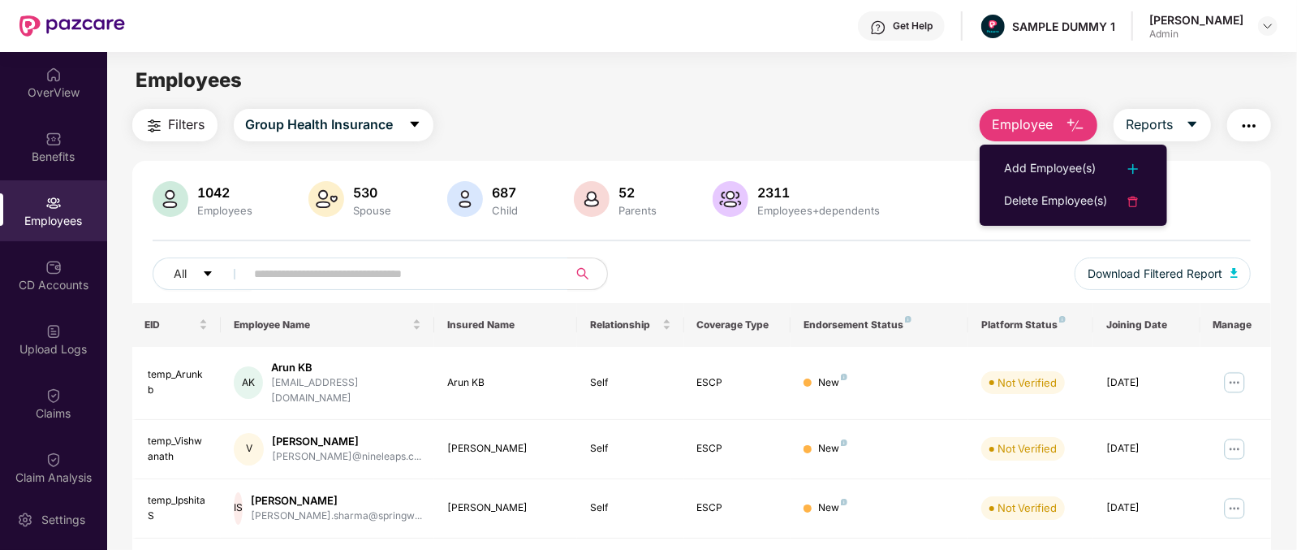
click at [1053, 135] on button "Employee" at bounding box center [1039, 125] width 118 height 32
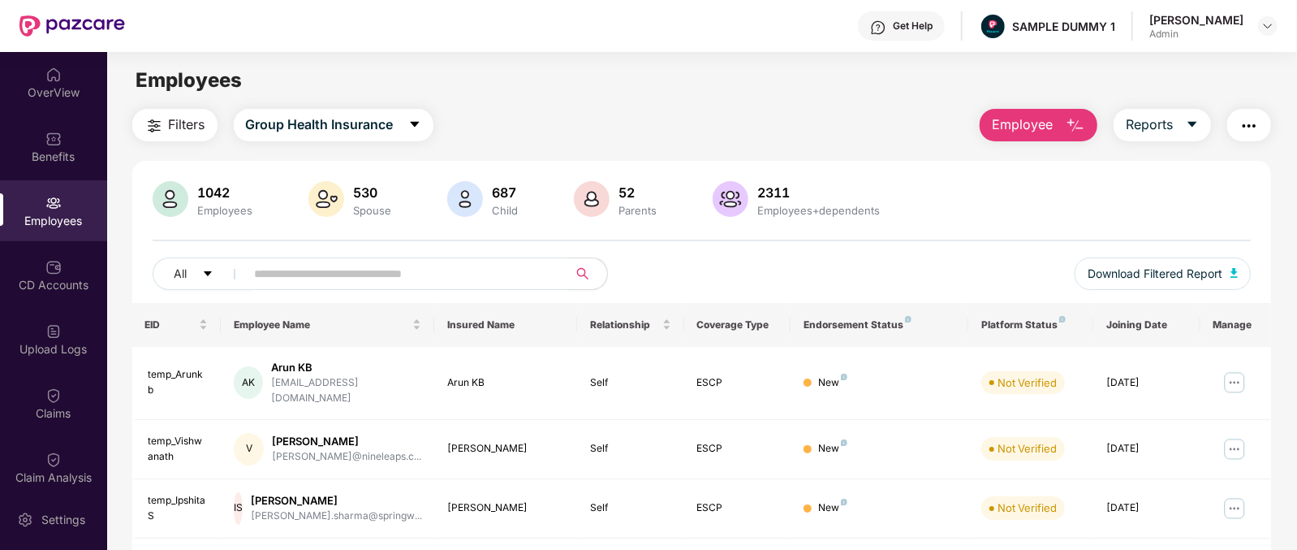
click at [1048, 115] on span "Employee" at bounding box center [1022, 124] width 61 height 20
click at [909, 91] on div "Employees" at bounding box center [701, 80] width 1189 height 31
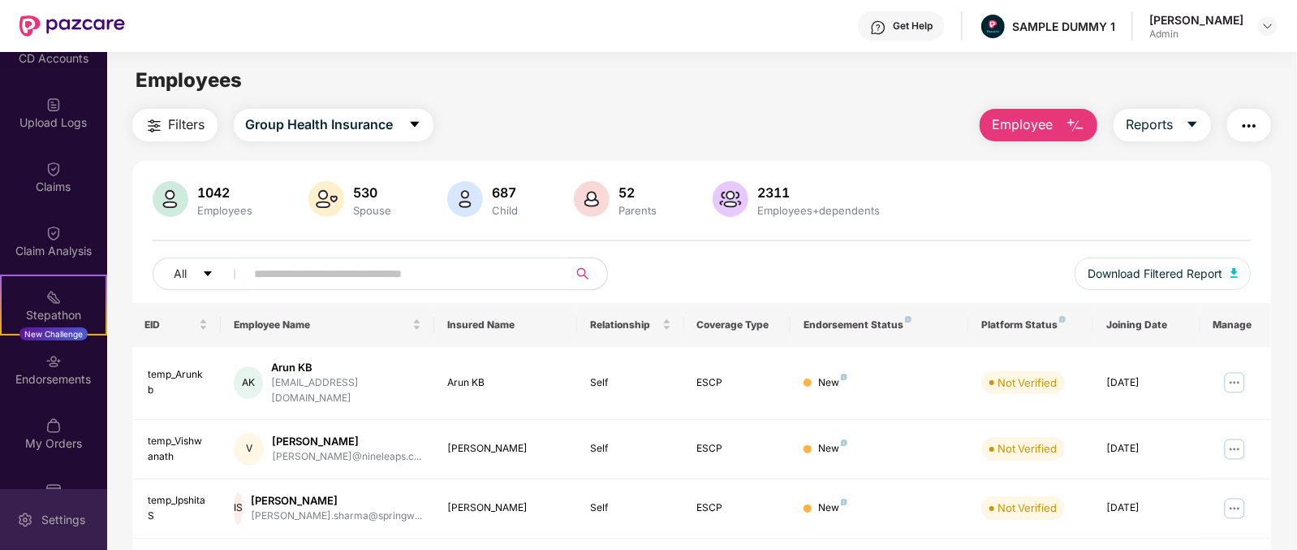
scroll to position [257, 0]
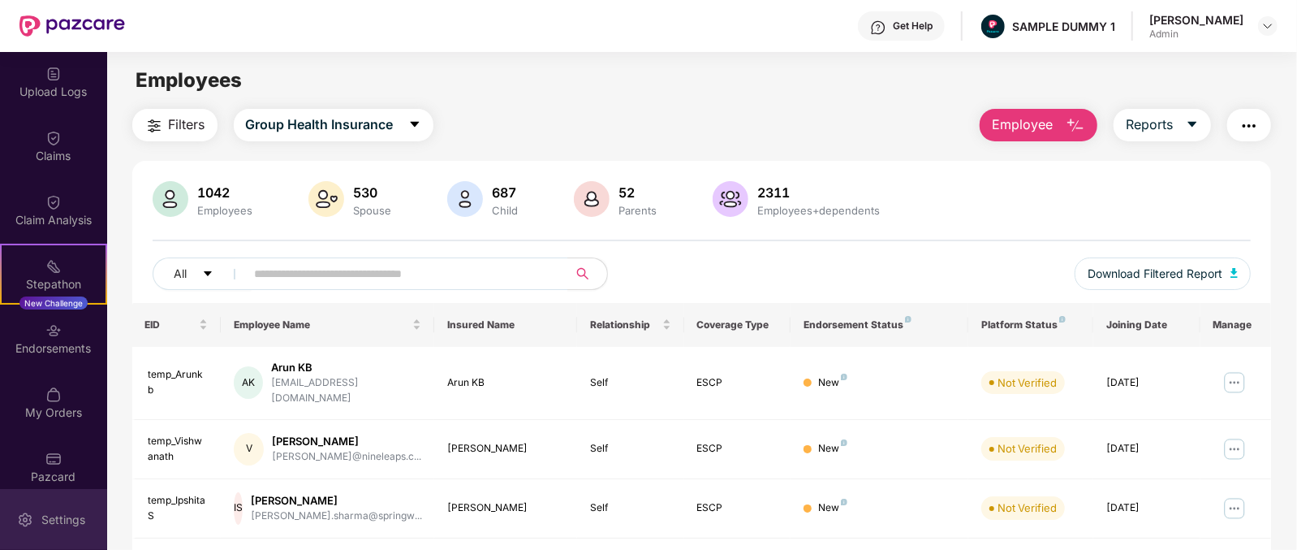
click at [68, 506] on div "Settings" at bounding box center [53, 519] width 107 height 61
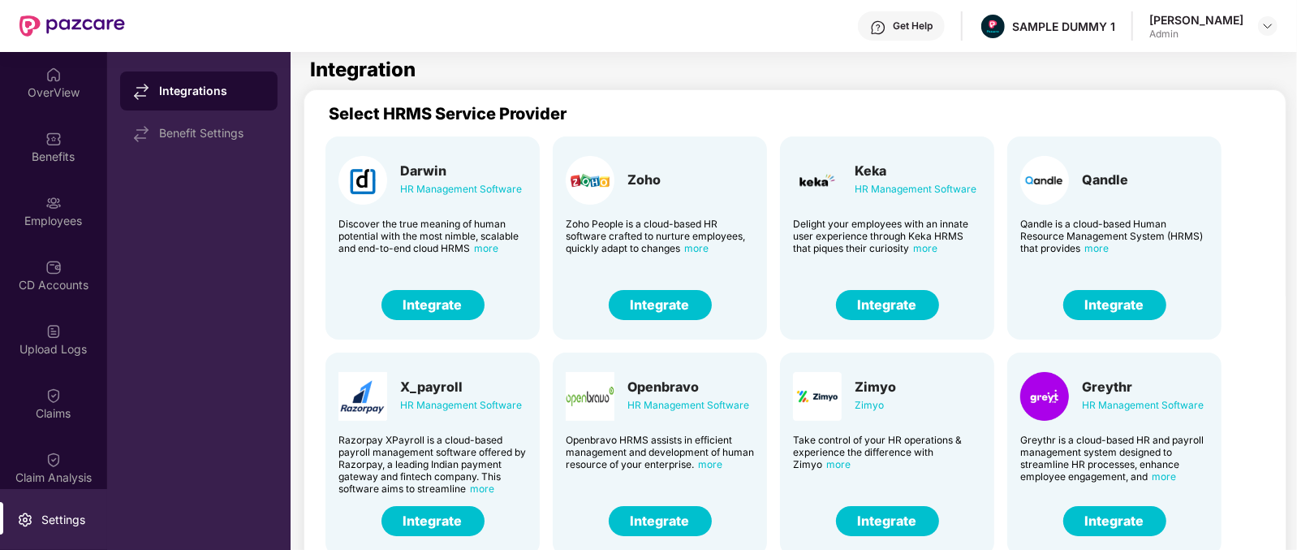
click at [663, 302] on button "Integrate" at bounding box center [660, 305] width 103 height 30
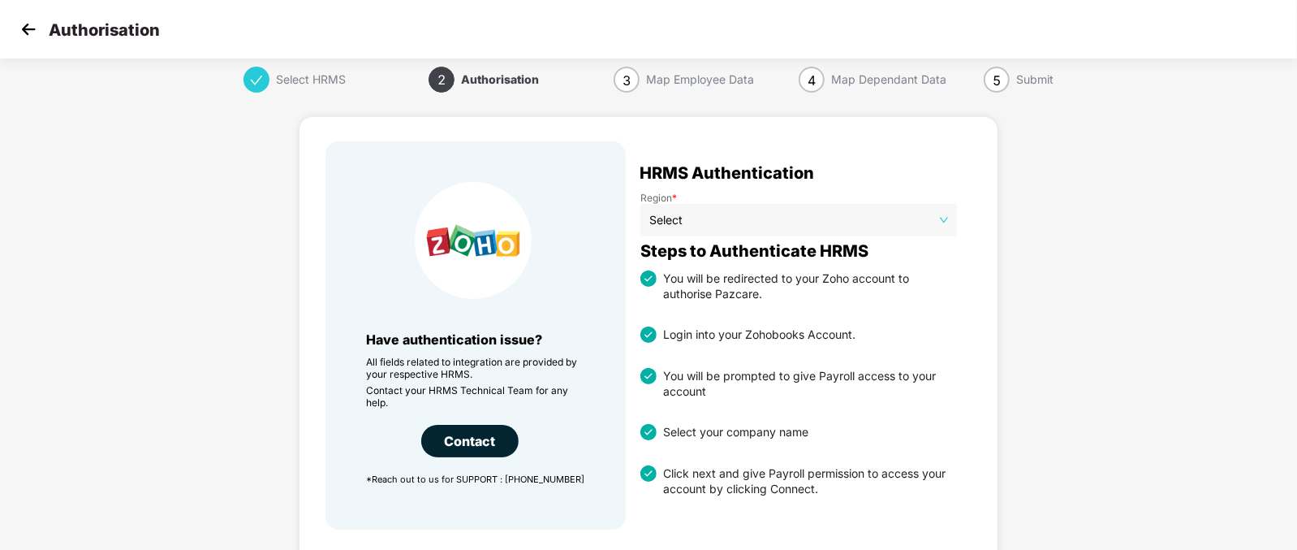
click at [33, 33] on img at bounding box center [28, 29] width 24 height 24
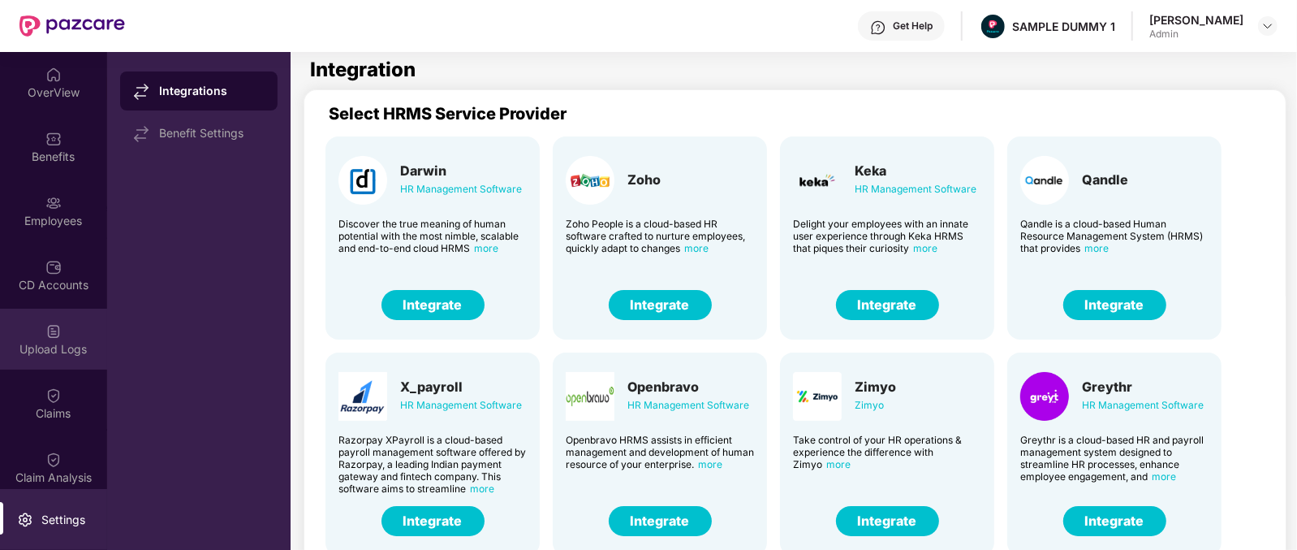
scroll to position [79, 0]
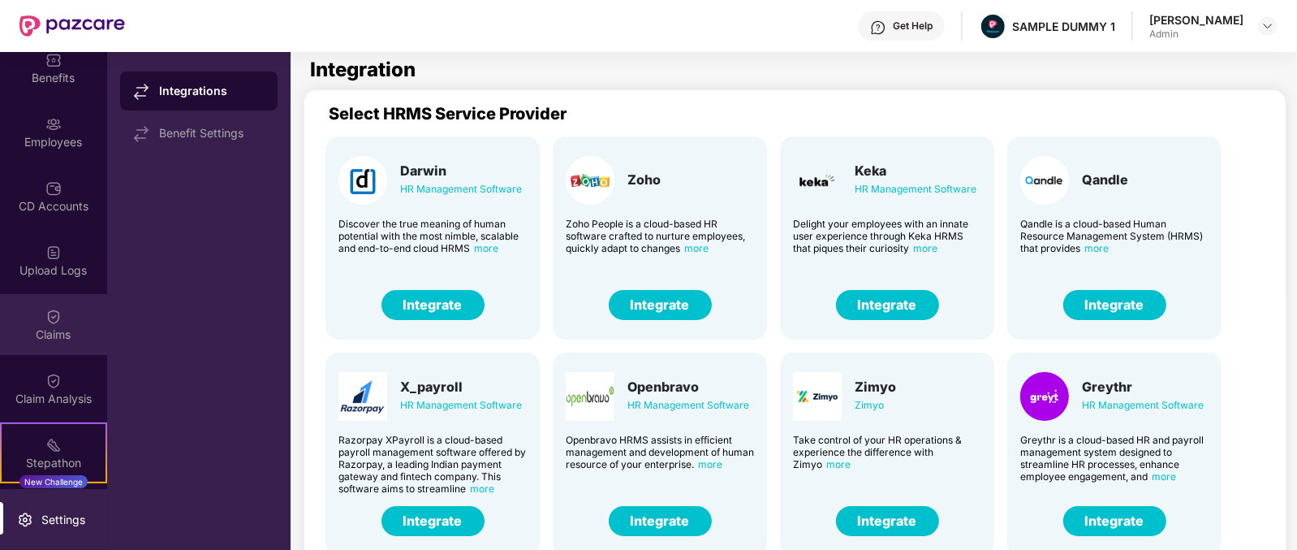
click at [39, 326] on div "Claims" at bounding box center [53, 334] width 107 height 16
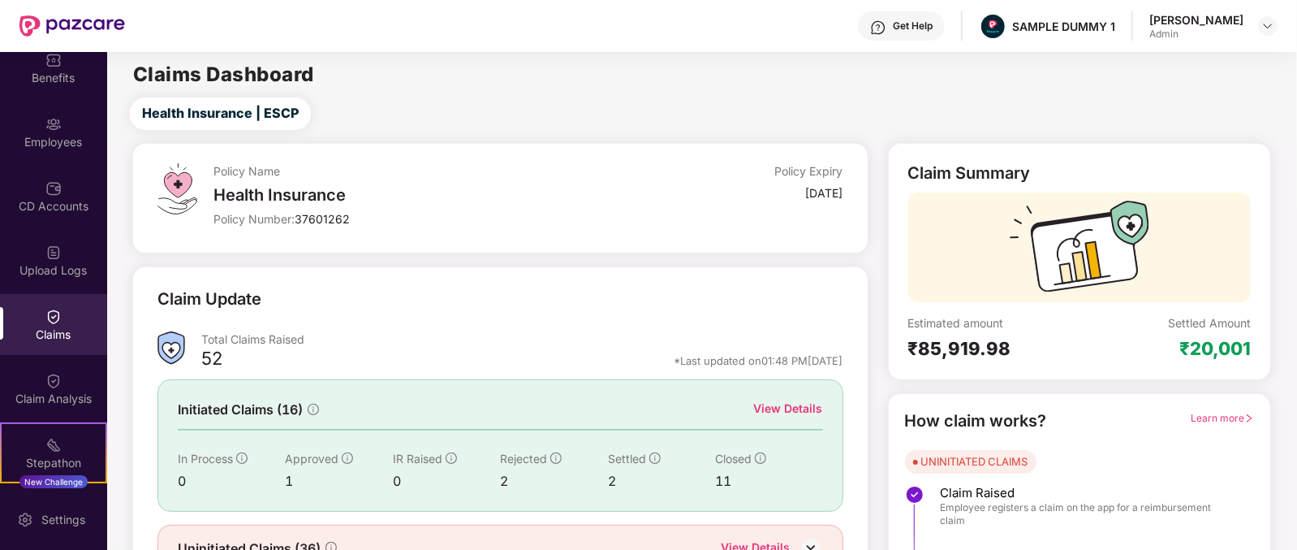
scroll to position [85, 0]
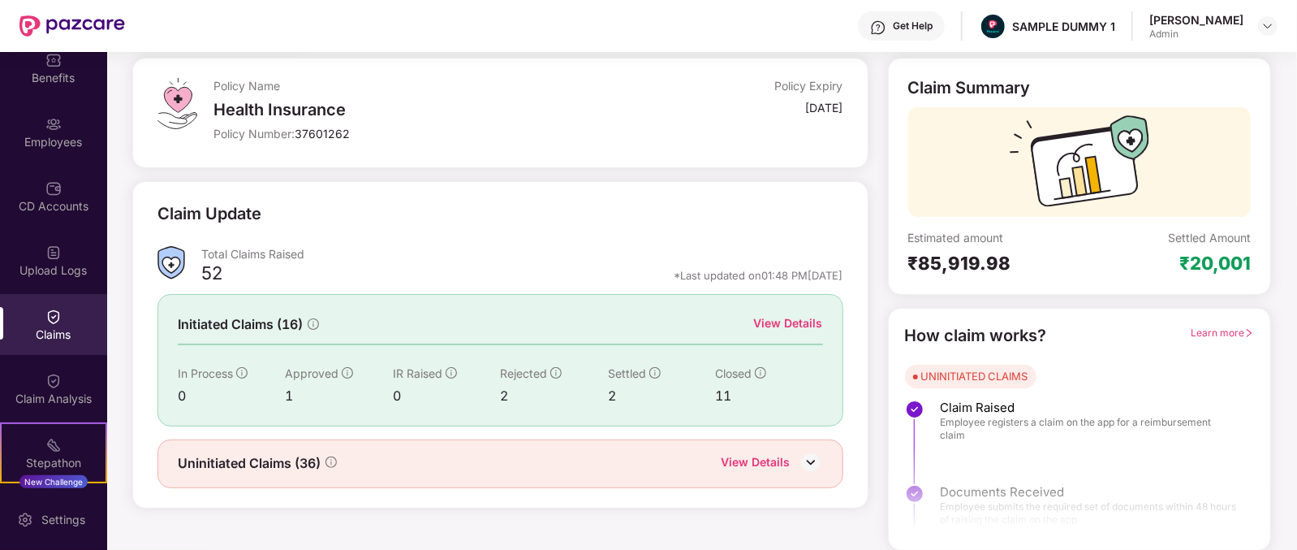
click at [798, 317] on div "View Details" at bounding box center [788, 323] width 69 height 18
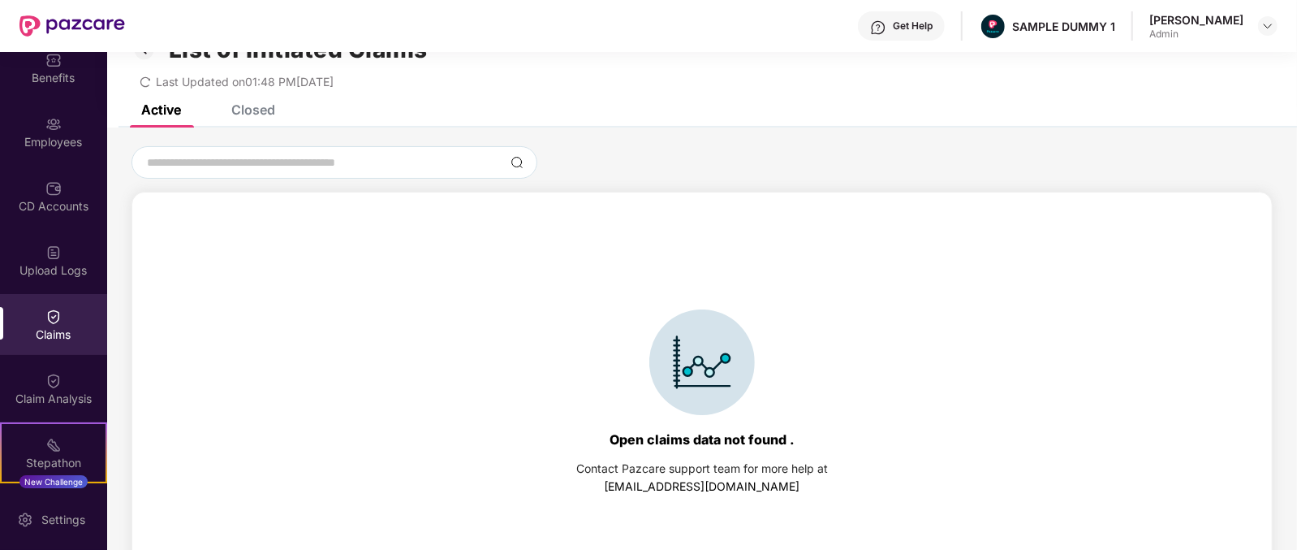
scroll to position [45, 0]
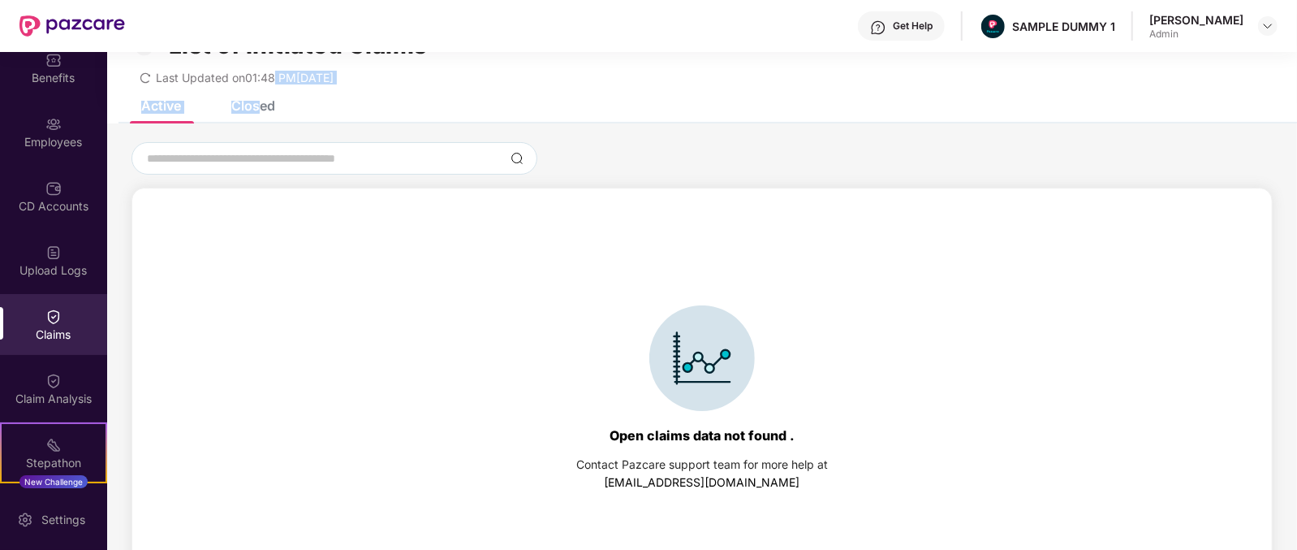
drag, startPoint x: 275, startPoint y: 81, endPoint x: 261, endPoint y: 101, distance: 23.9
click at [261, 101] on div "List of Initiated Claims Last Updated on 01:48 PM[DATE] Active Closed Open clai…" at bounding box center [702, 290] width 1190 height 567
click at [261, 101] on div "Closed" at bounding box center [253, 105] width 44 height 16
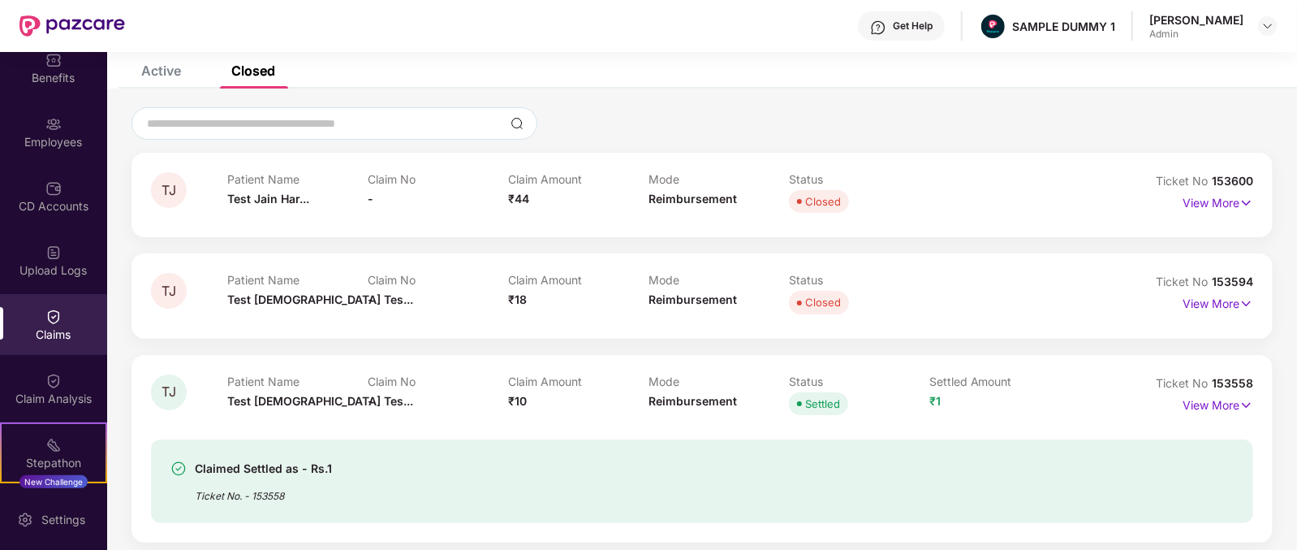
scroll to position [0, 0]
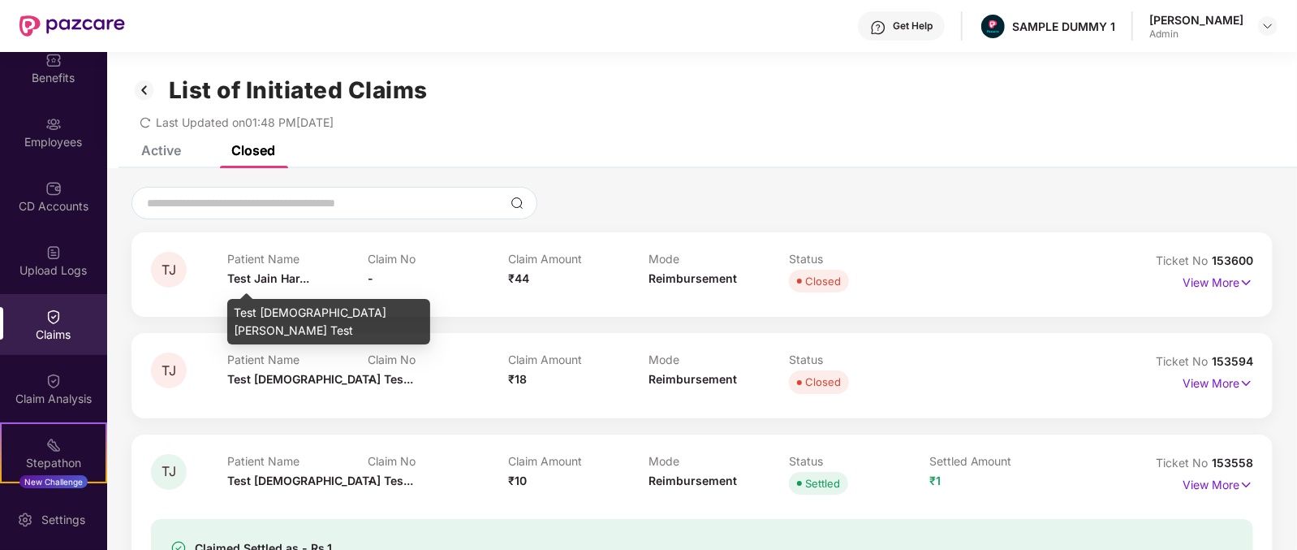
click at [252, 278] on span "Test Jain Har..." at bounding box center [268, 278] width 82 height 14
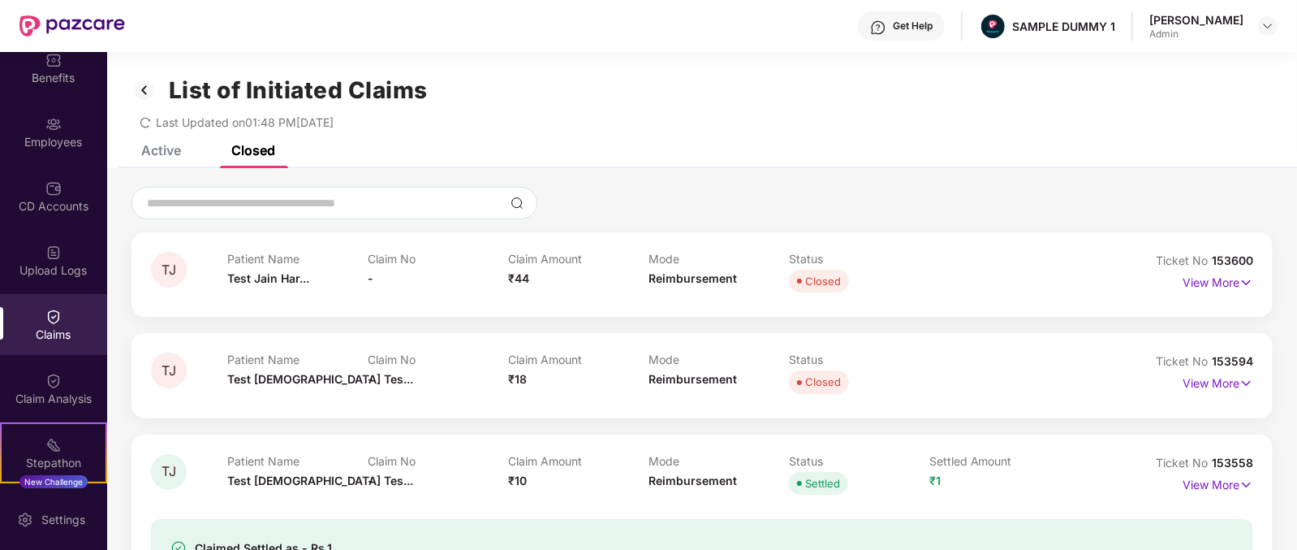
click at [517, 279] on span "₹44" at bounding box center [518, 278] width 21 height 14
click at [678, 274] on span "Reimbursement" at bounding box center [693, 278] width 88 height 14
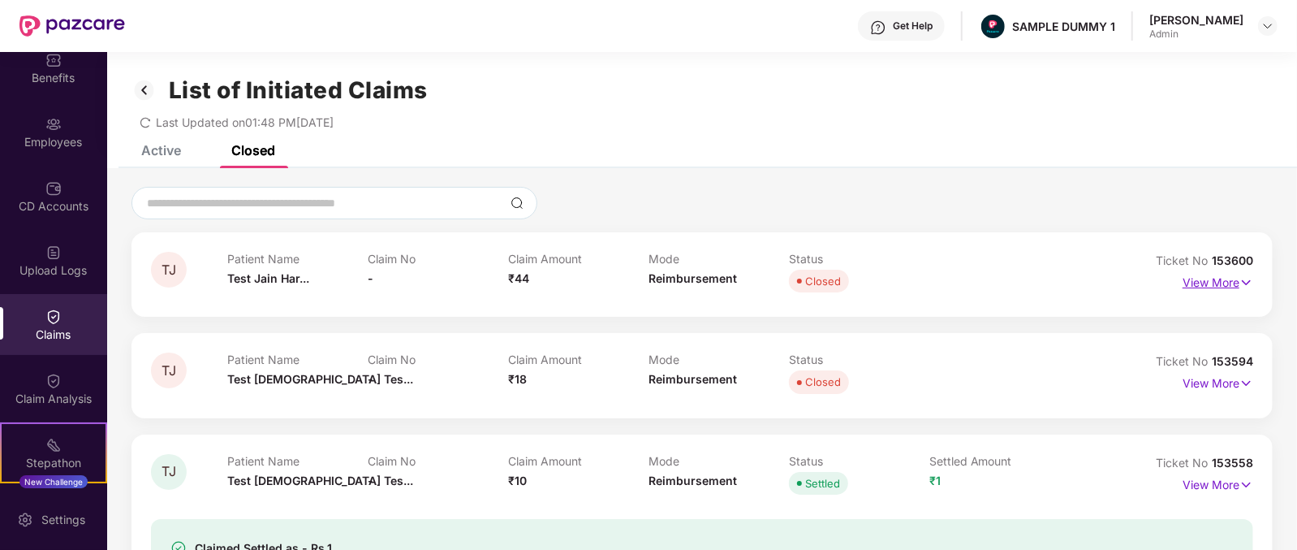
click at [1214, 282] on p "View More" at bounding box center [1218, 280] width 71 height 22
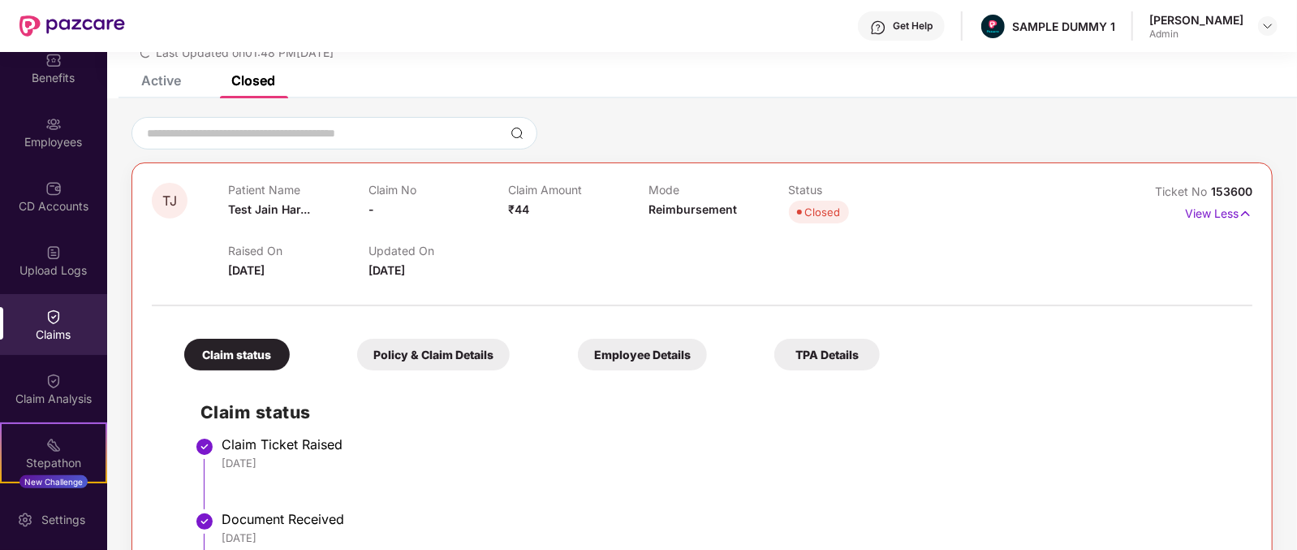
scroll to position [69, 0]
click at [917, 16] on div "Get Help" at bounding box center [901, 25] width 87 height 29
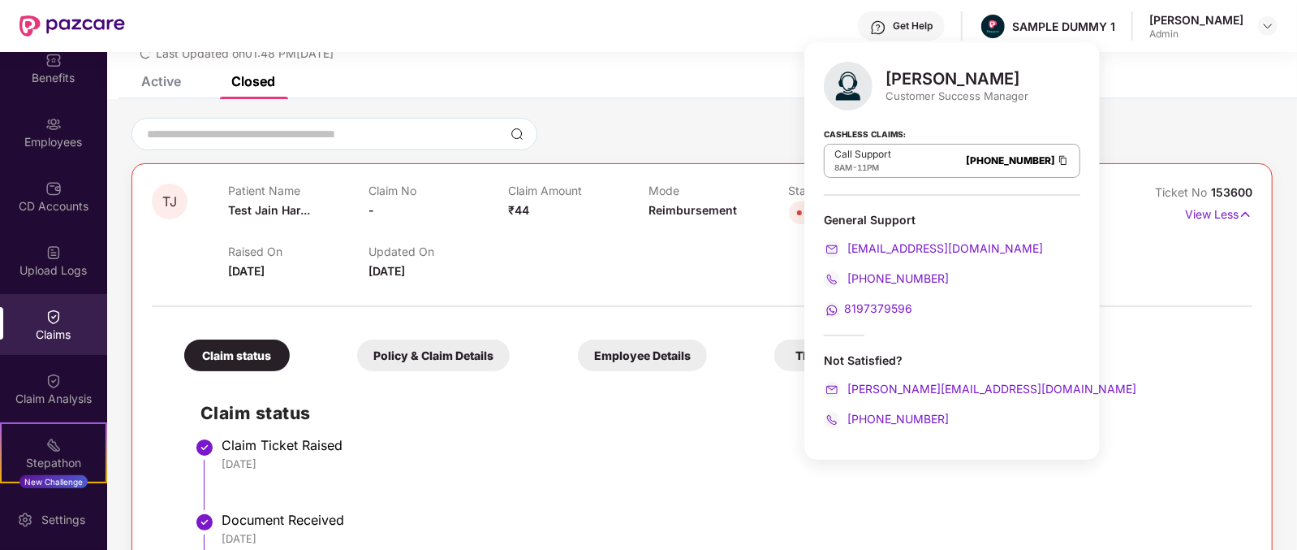
click at [914, 83] on div "[PERSON_NAME]" at bounding box center [957, 78] width 143 height 19
click at [910, 97] on div "Customer Success Manager" at bounding box center [957, 95] width 143 height 15
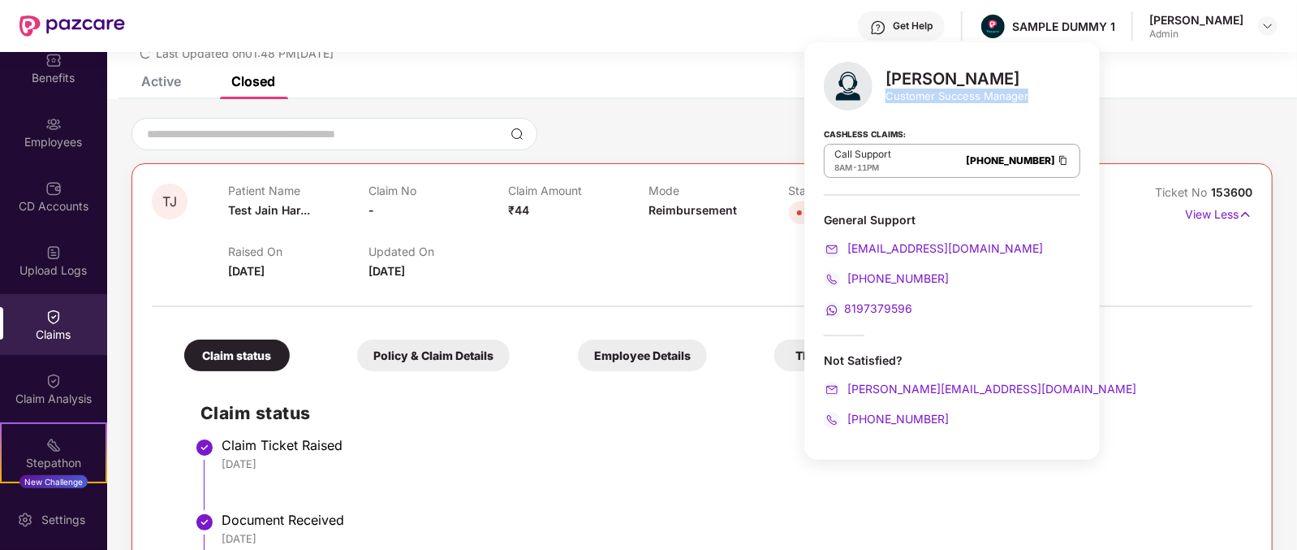
click at [910, 97] on div "Customer Success Manager" at bounding box center [957, 95] width 143 height 15
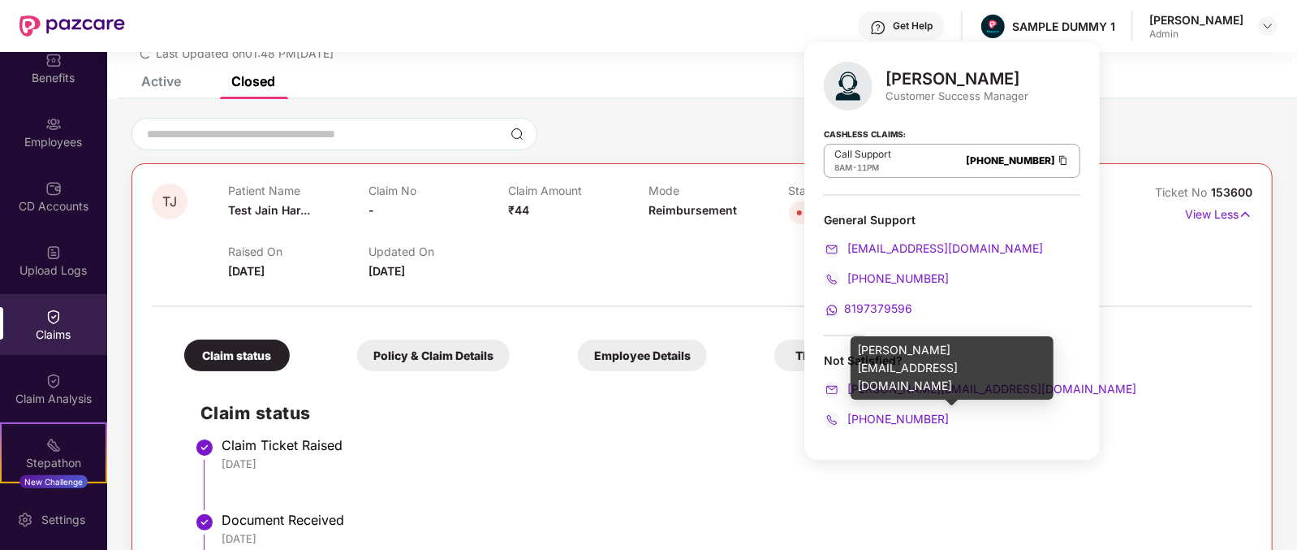
click at [1005, 390] on div "[PERSON_NAME][EMAIL_ADDRESS][DOMAIN_NAME]" at bounding box center [952, 389] width 256 height 18
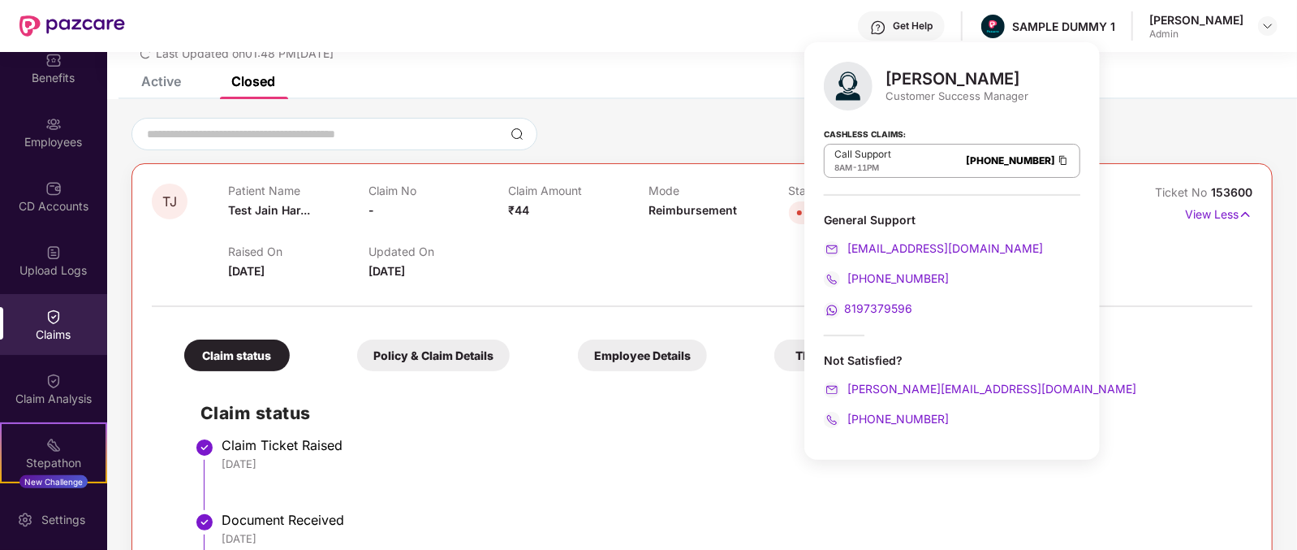
click at [968, 435] on div "[PERSON_NAME] Customer Success Manager Cashless Claims: Call Support 8AM - 11PM…" at bounding box center [951, 250] width 295 height 417
click at [772, 406] on h2 "Claim status" at bounding box center [718, 412] width 1036 height 27
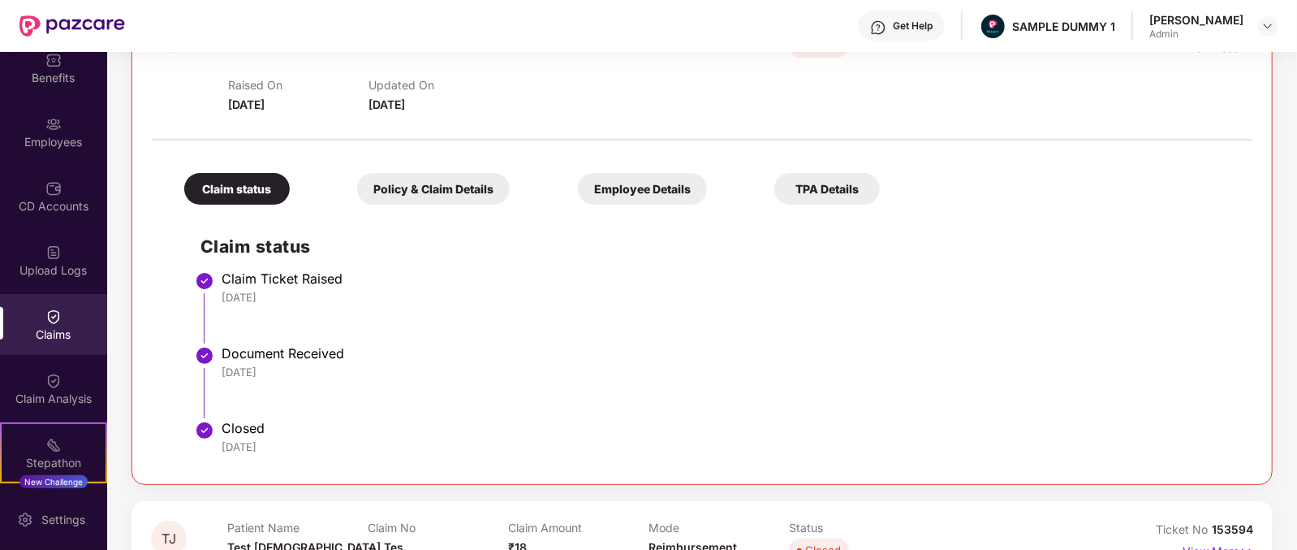
scroll to position [247, 0]
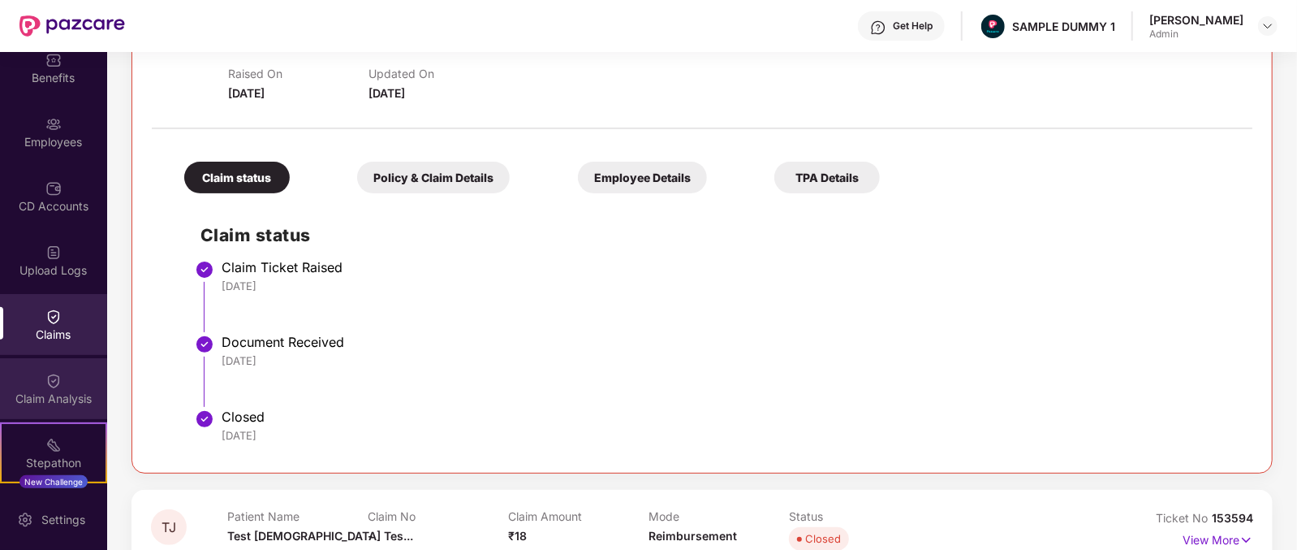
click at [58, 375] on img at bounding box center [53, 381] width 16 height 16
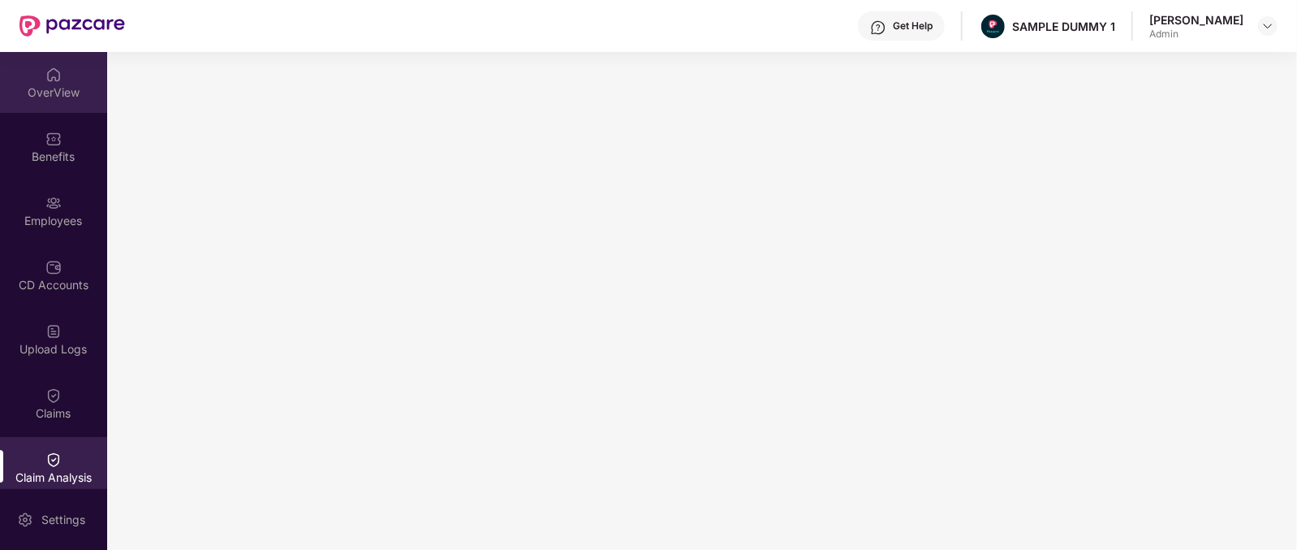
click at [45, 84] on div "OverView" at bounding box center [53, 92] width 107 height 16
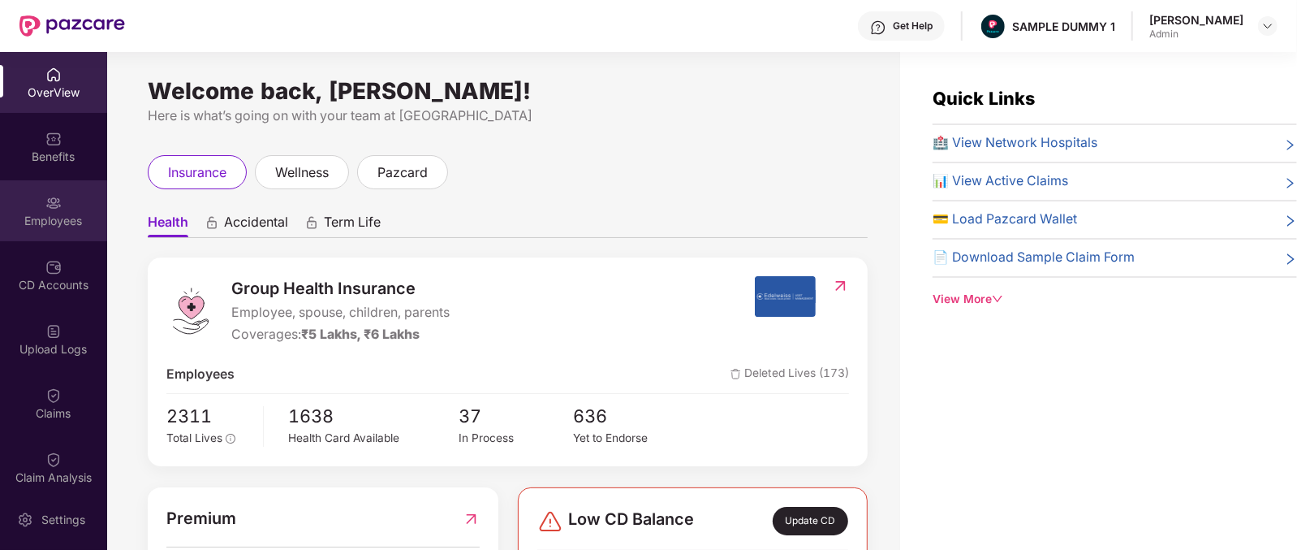
click at [45, 197] on img at bounding box center [53, 203] width 16 height 16
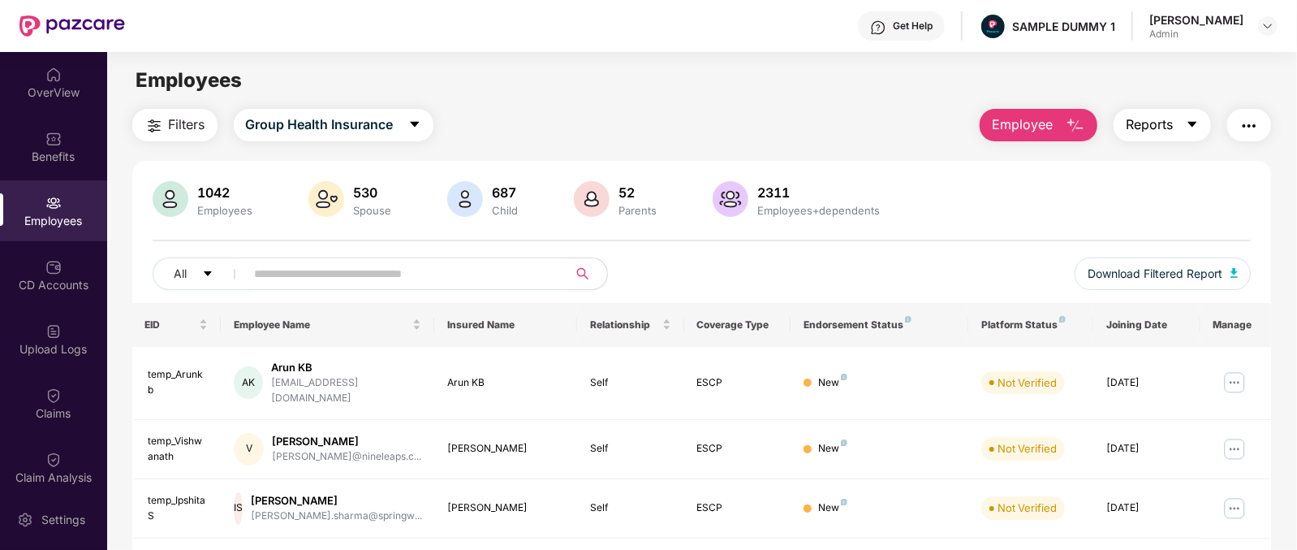
click at [1177, 123] on button "Reports" at bounding box center [1162, 125] width 97 height 32
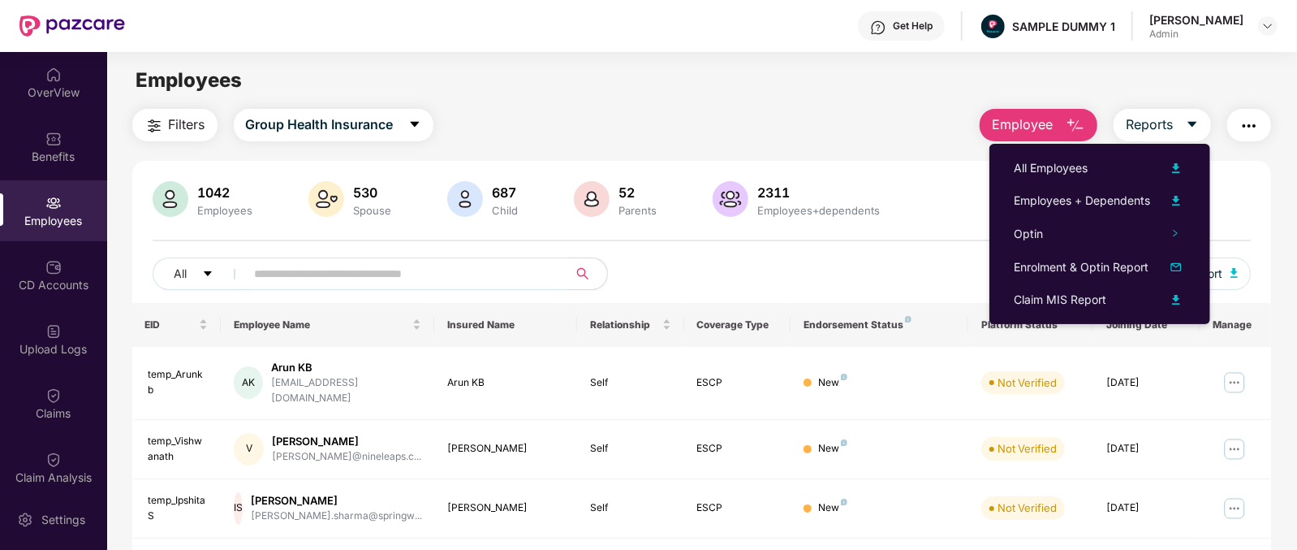
click at [903, 139] on div "Filters Group Health Insurance Employee Reports" at bounding box center [702, 125] width 1140 height 32
